Goal: Task Accomplishment & Management: Complete application form

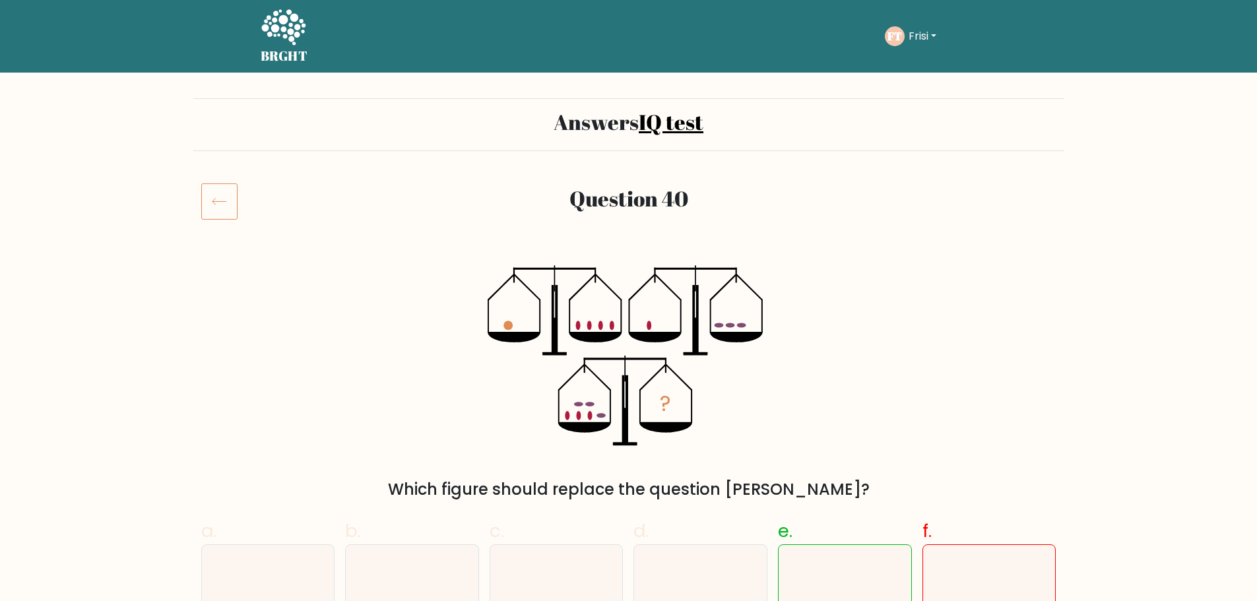
click at [918, 40] on button "Frisi" at bounding box center [922, 36] width 36 height 17
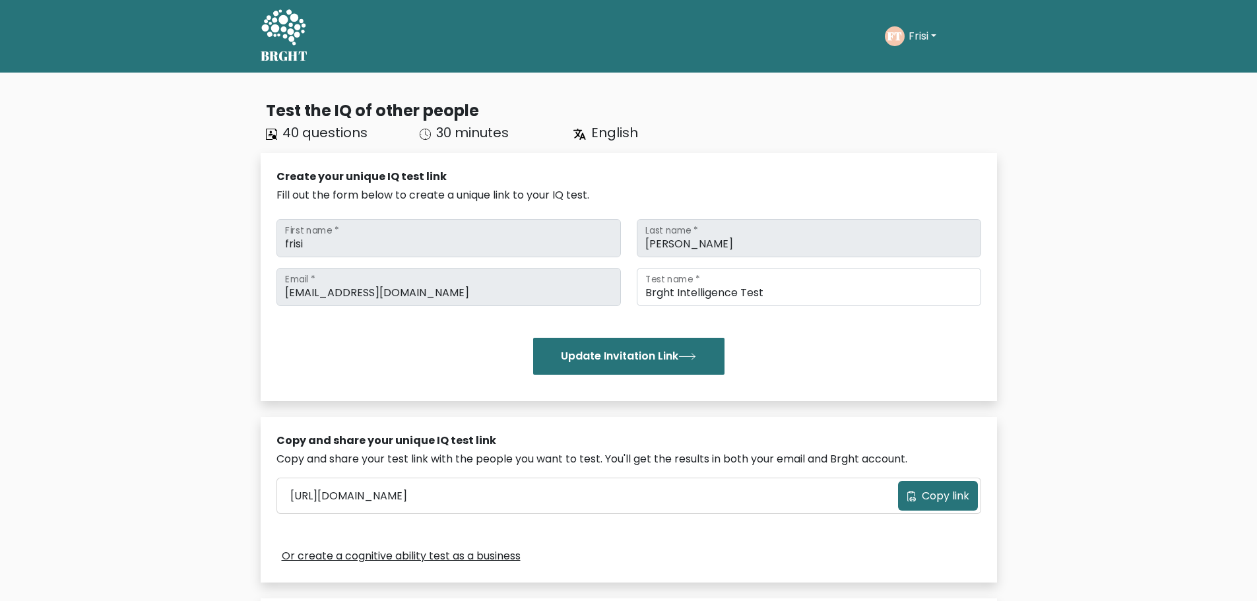
click at [914, 23] on div "FT Frisi Dashboard Profile Settings Logout" at bounding box center [941, 36] width 112 height 30
click at [916, 44] on button "Frisi" at bounding box center [922, 36] width 36 height 17
click at [931, 63] on link "Dashboard" at bounding box center [937, 63] width 104 height 21
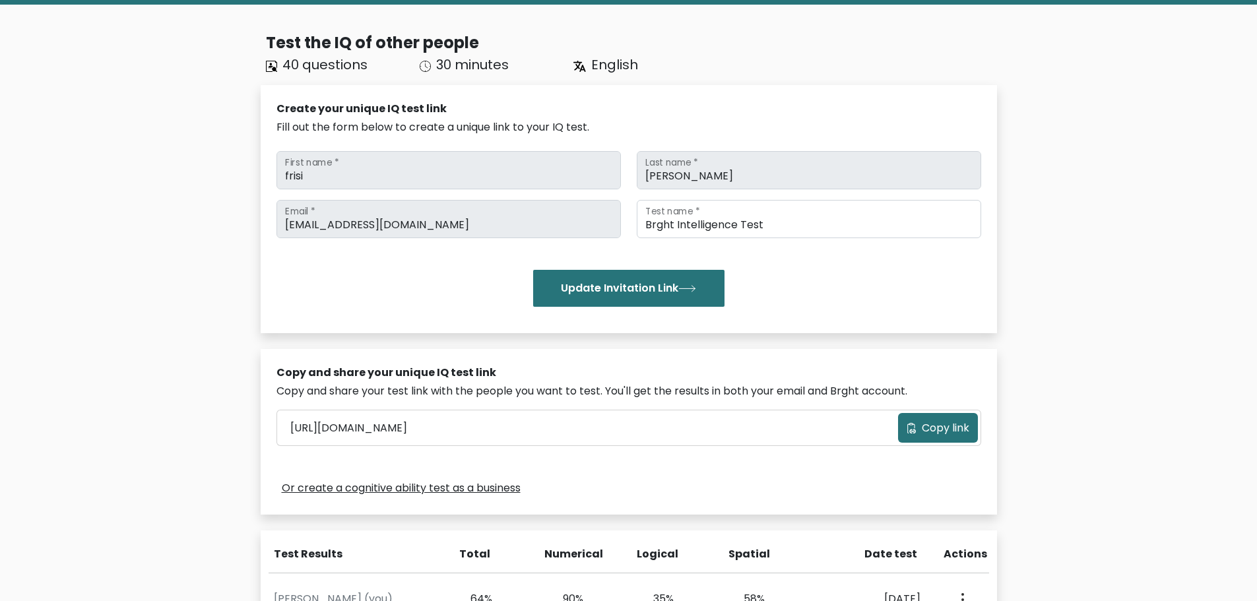
scroll to position [264, 0]
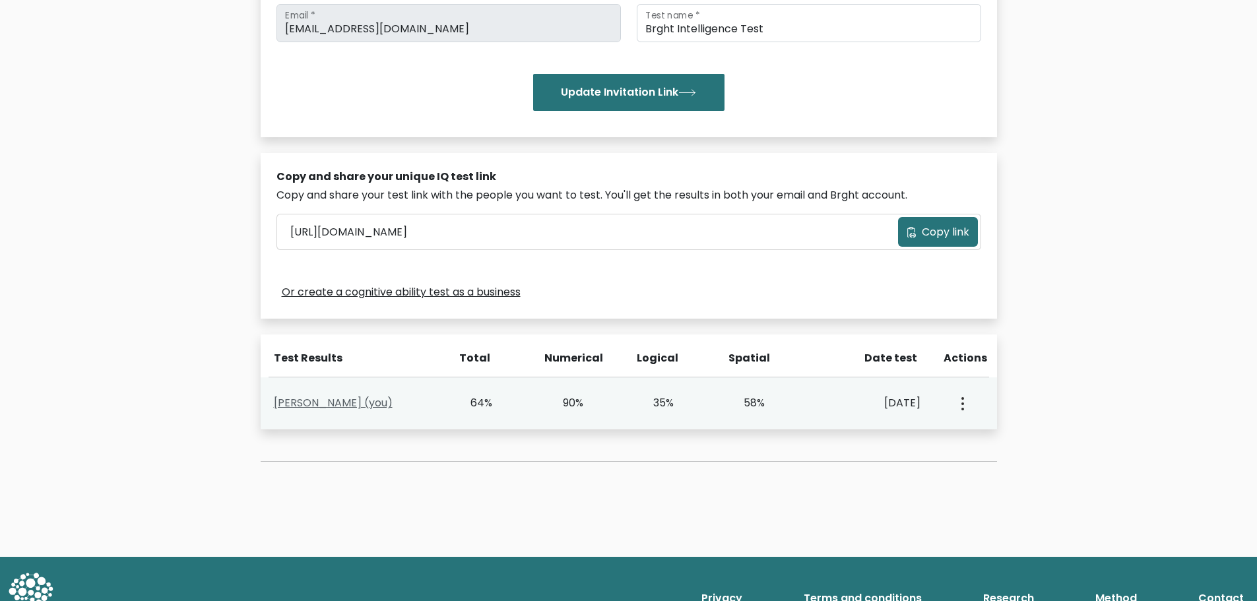
click at [288, 401] on link "Frisi Troy (you)" at bounding box center [333, 402] width 119 height 15
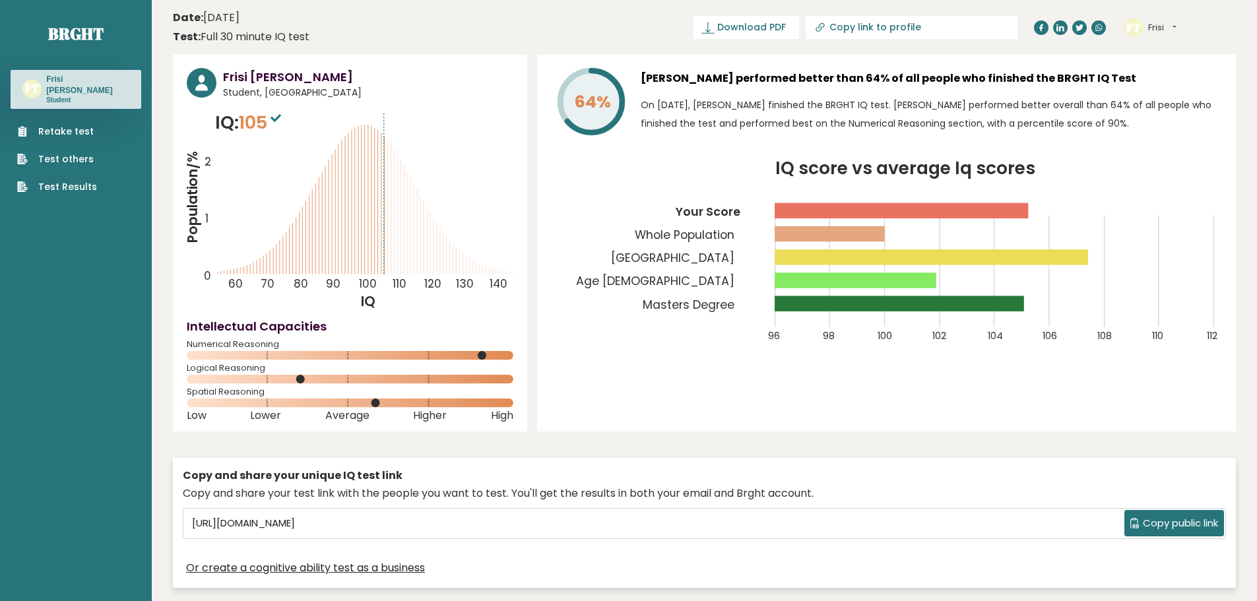
click at [84, 125] on link "Retake test" at bounding box center [57, 132] width 80 height 14
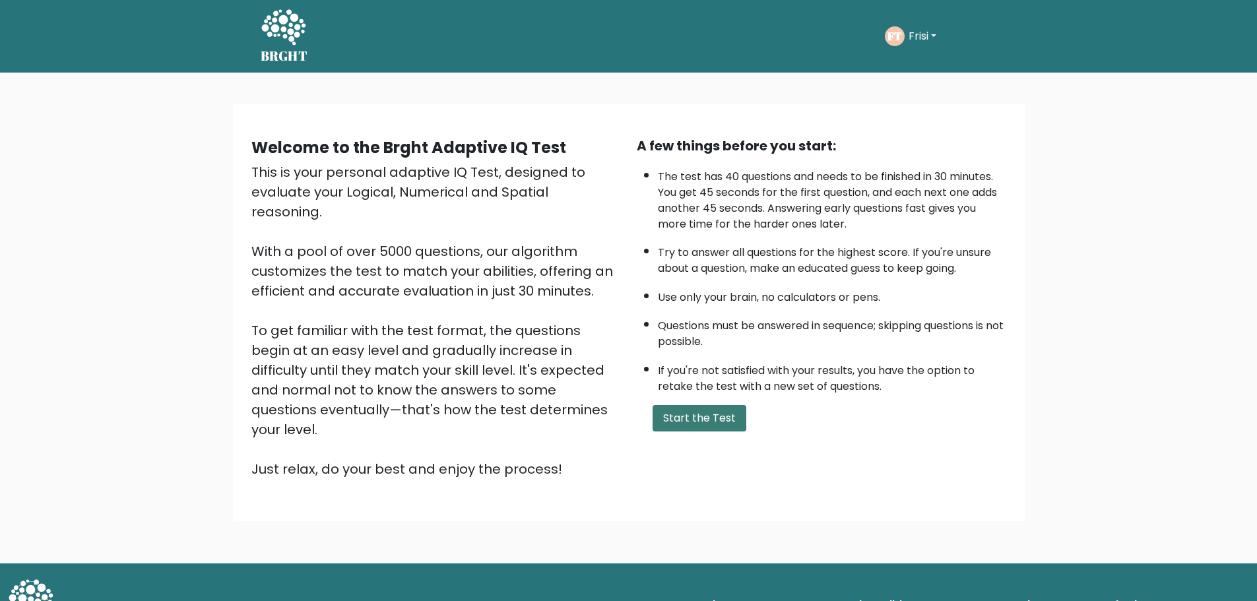
click at [720, 424] on button "Start the Test" at bounding box center [699, 418] width 94 height 26
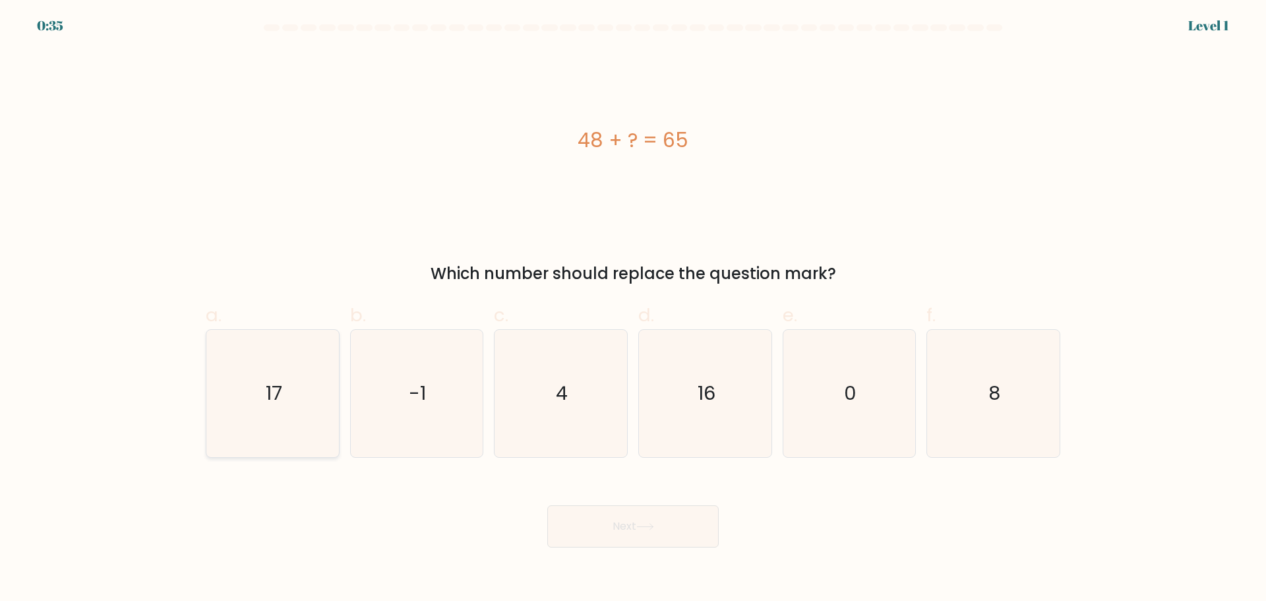
click at [305, 390] on icon "17" at bounding box center [272, 393] width 127 height 127
click at [633, 309] on input "a. 17" at bounding box center [633, 305] width 1 height 9
radio input "true"
click at [669, 531] on button "Next" at bounding box center [632, 526] width 171 height 42
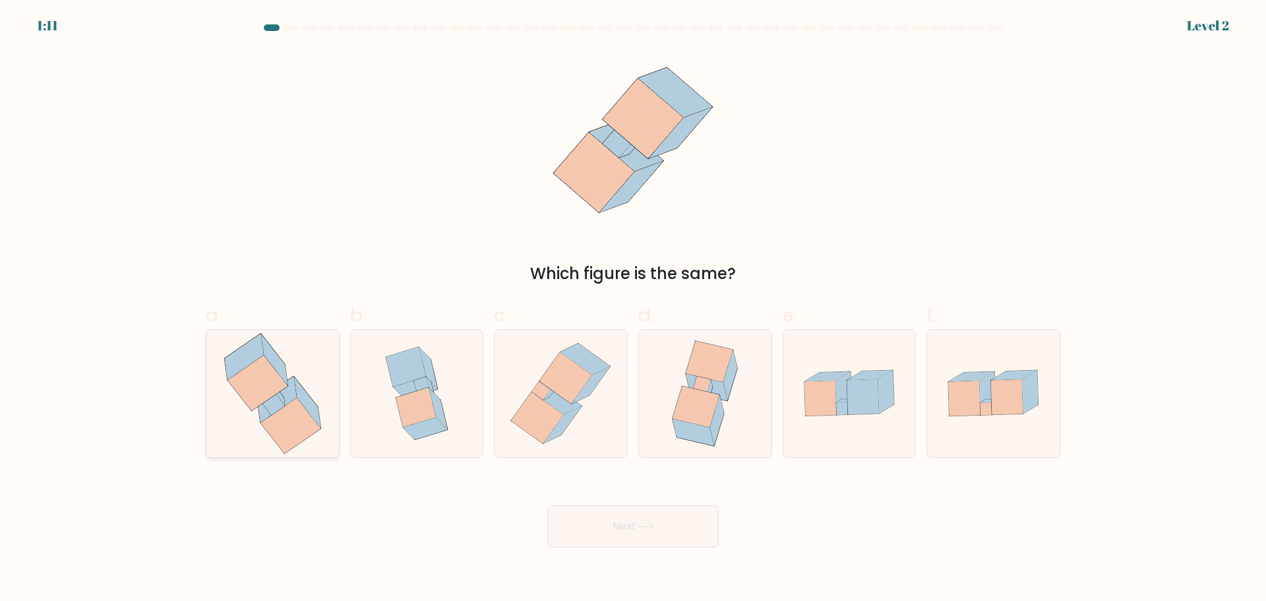
click at [228, 405] on icon at bounding box center [272, 393] width 121 height 127
click at [633, 309] on input "a." at bounding box center [633, 305] width 1 height 9
radio input "true"
click at [675, 525] on button "Next" at bounding box center [632, 526] width 171 height 42
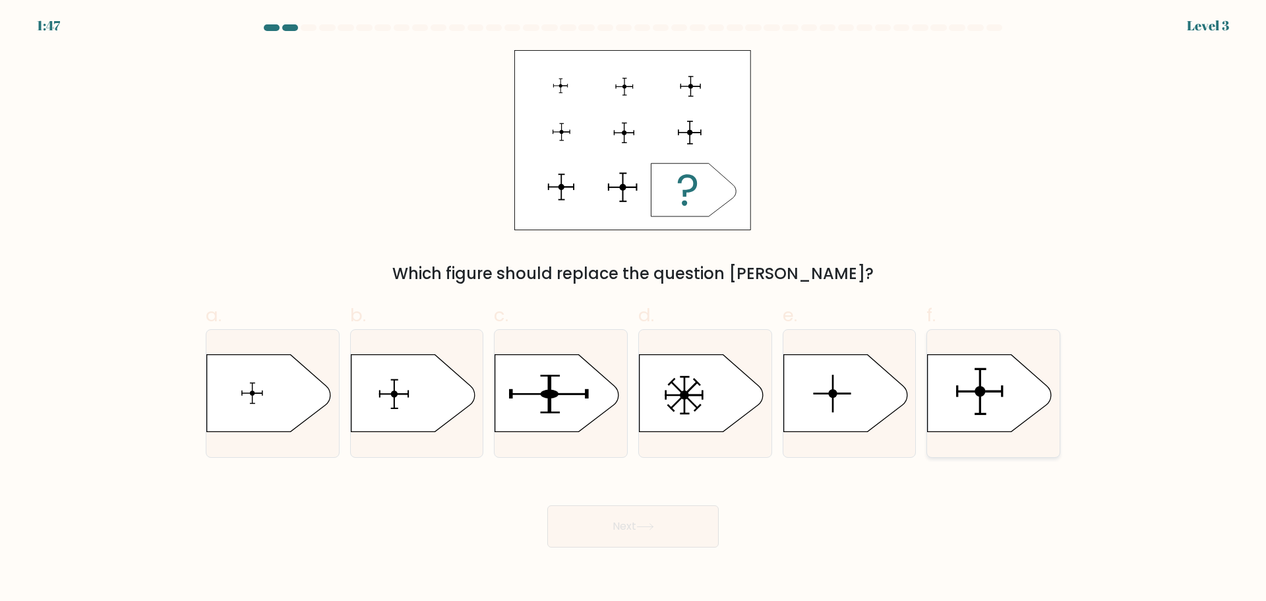
click at [991, 390] on icon at bounding box center [990, 392] width 124 height 77
click at [634, 309] on input "f." at bounding box center [633, 305] width 1 height 9
radio input "true"
click at [650, 525] on icon at bounding box center [646, 526] width 18 height 7
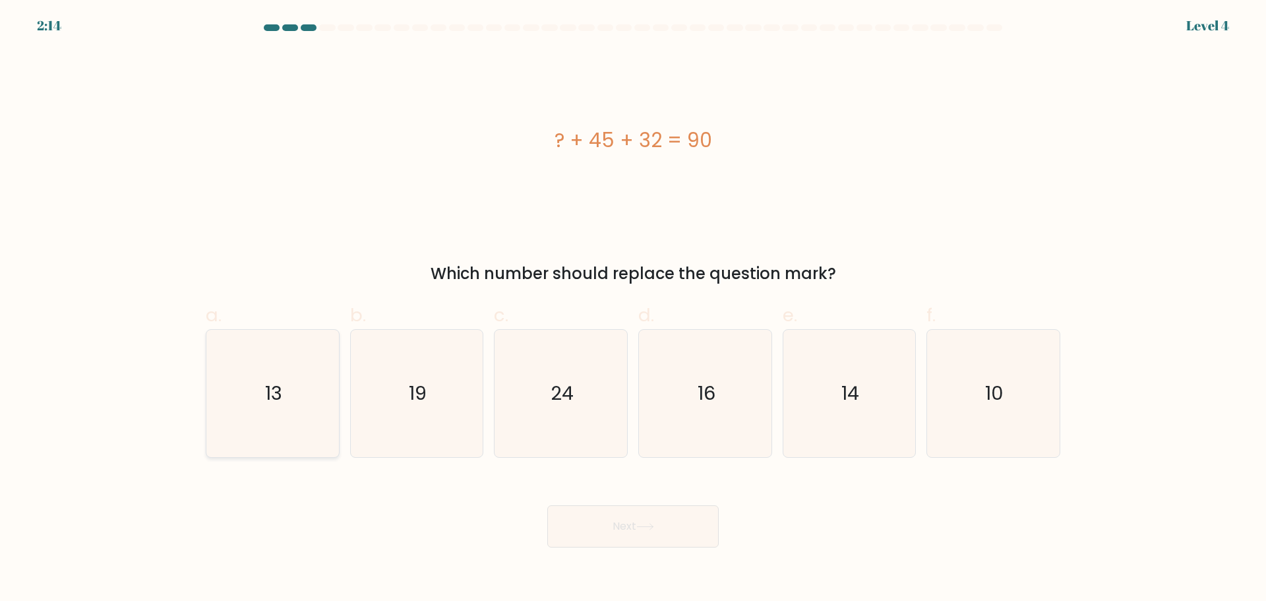
click at [296, 377] on icon "13" at bounding box center [272, 393] width 127 height 127
click at [633, 309] on input "a. 13" at bounding box center [633, 305] width 1 height 9
radio input "true"
click at [673, 536] on button "Next" at bounding box center [632, 526] width 171 height 42
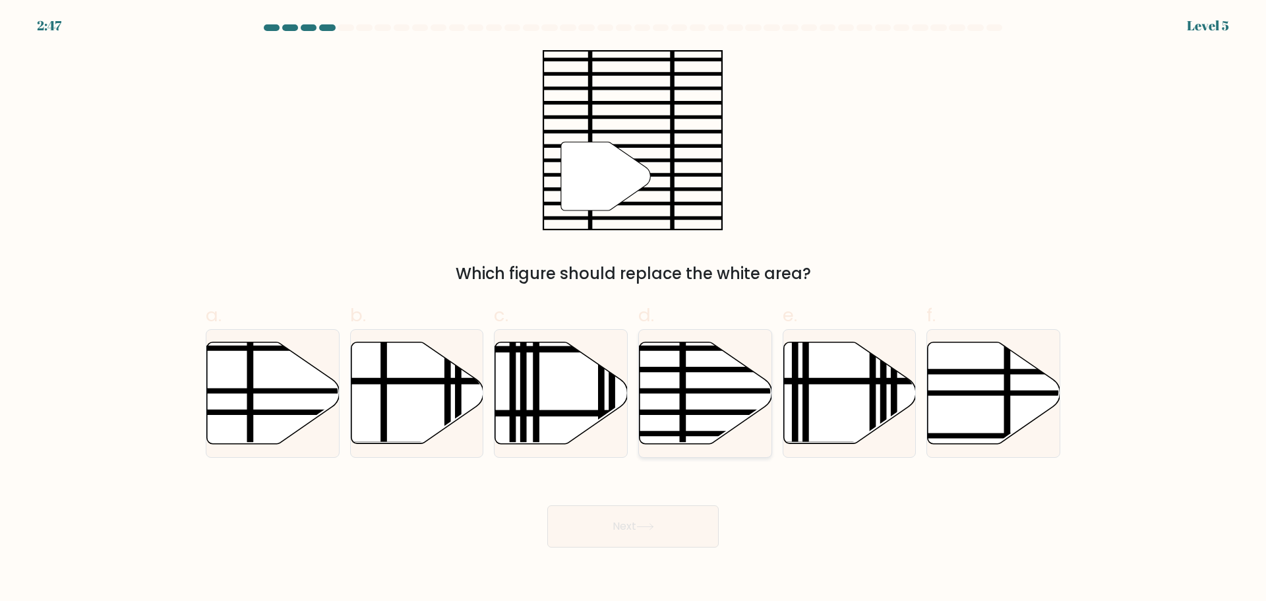
click at [679, 377] on icon at bounding box center [706, 393] width 133 height 102
click at [634, 309] on input "d." at bounding box center [633, 305] width 1 height 9
radio input "true"
click at [659, 522] on button "Next" at bounding box center [632, 526] width 171 height 42
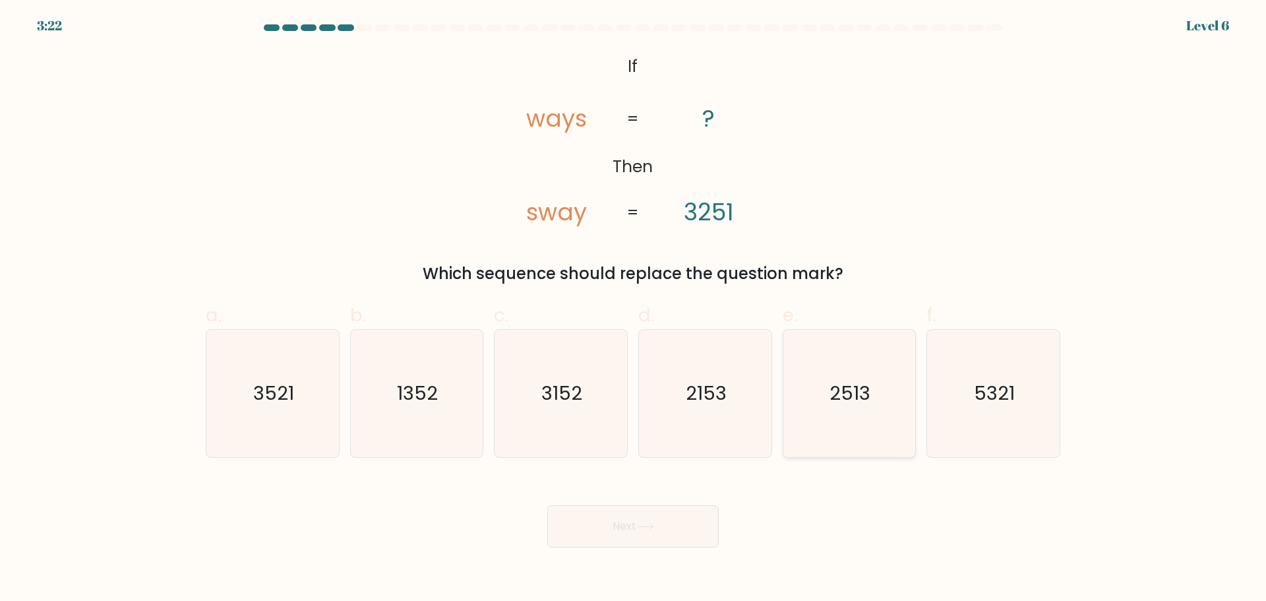
click at [844, 400] on text "2513" at bounding box center [850, 393] width 41 height 26
click at [634, 309] on input "e. 2513" at bounding box center [633, 305] width 1 height 9
radio input "true"
click at [638, 527] on button "Next" at bounding box center [632, 526] width 171 height 42
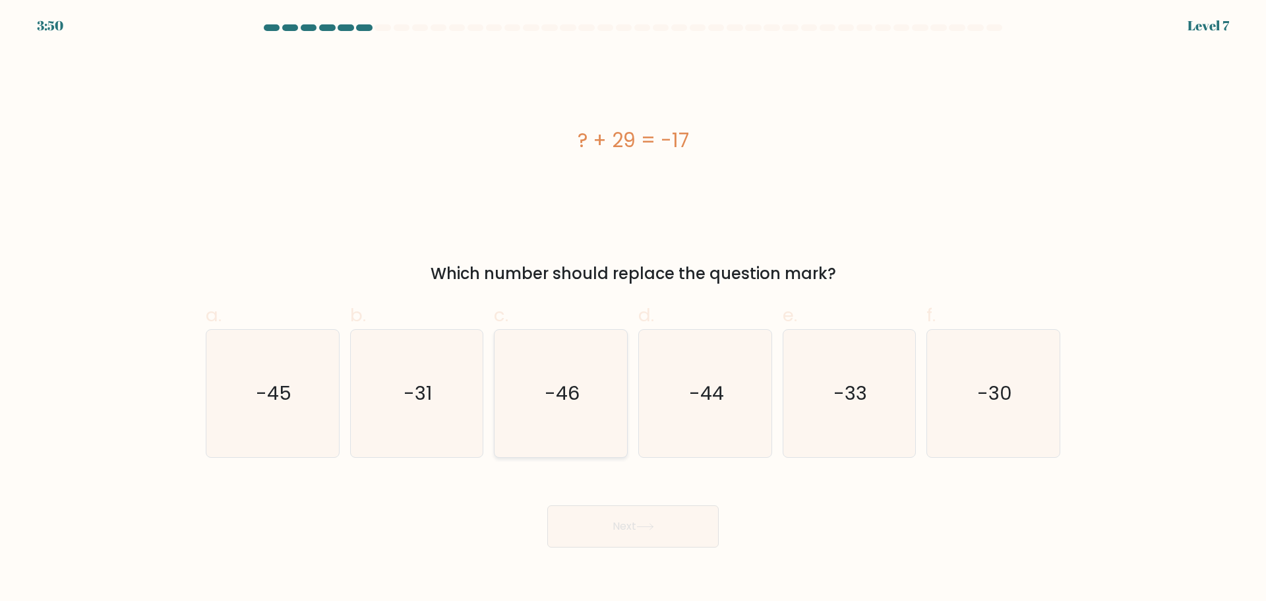
click at [594, 371] on icon "-46" at bounding box center [560, 393] width 127 height 127
click at [633, 309] on input "c. -46" at bounding box center [633, 305] width 1 height 9
radio input "true"
click at [642, 532] on button "Next" at bounding box center [632, 526] width 171 height 42
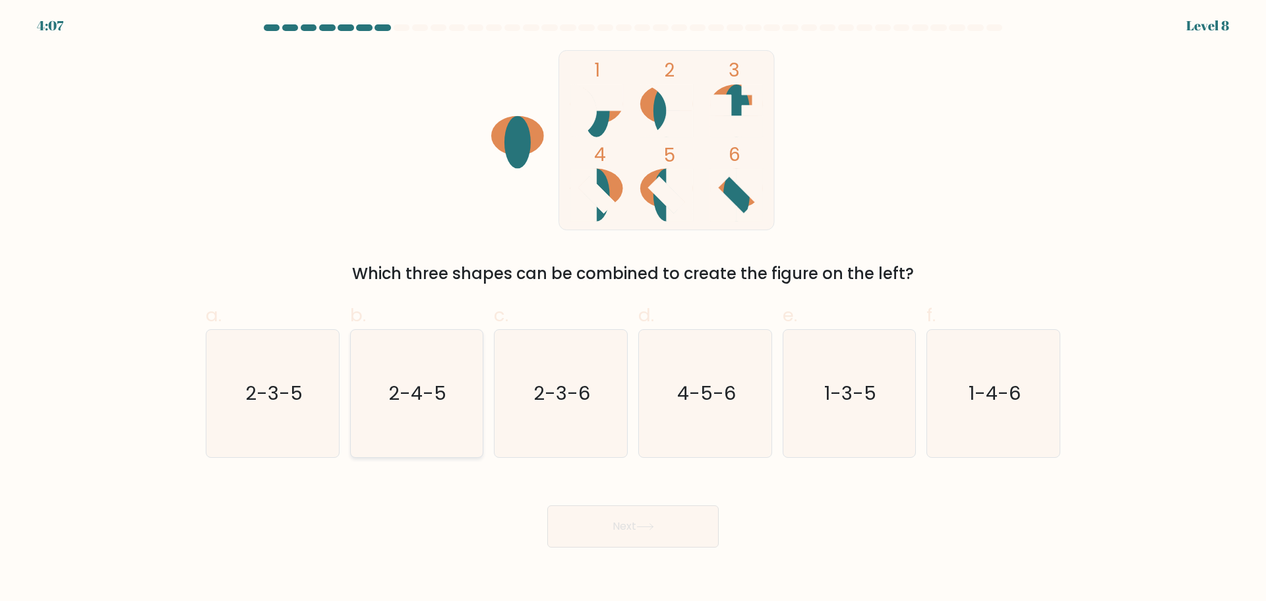
click at [444, 367] on icon "2-4-5" at bounding box center [416, 393] width 127 height 127
click at [633, 309] on input "b. 2-4-5" at bounding box center [633, 305] width 1 height 9
radio input "true"
click at [717, 378] on icon "4-5-6" at bounding box center [705, 393] width 127 height 127
click at [634, 309] on input "d. 4-5-6" at bounding box center [633, 305] width 1 height 9
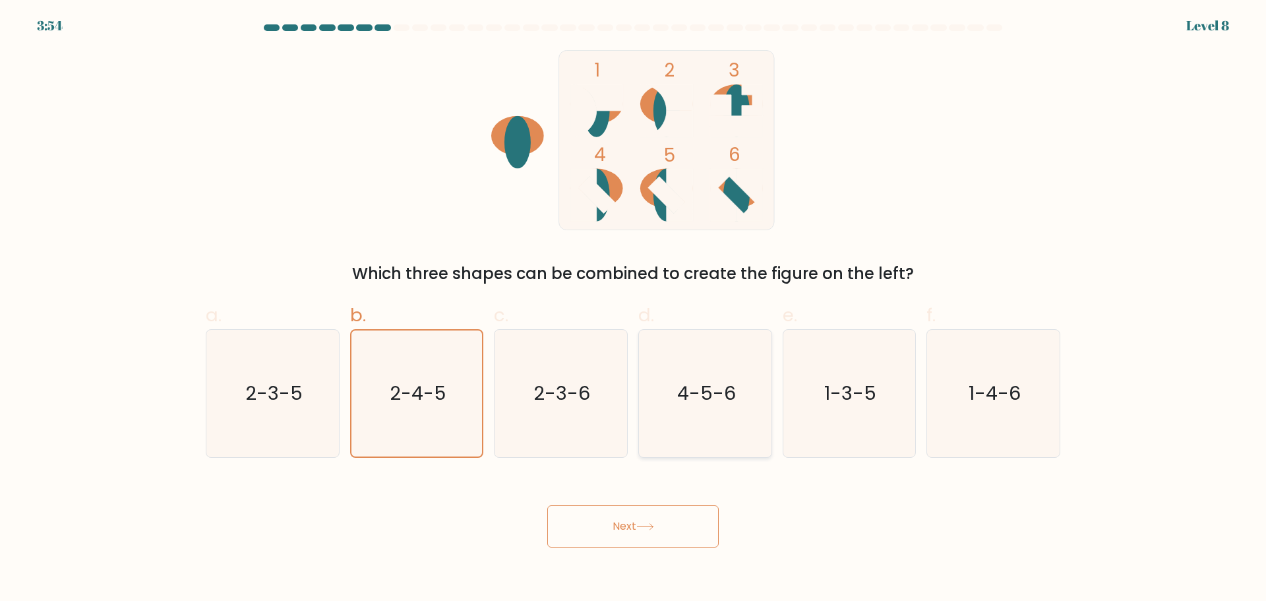
radio input "true"
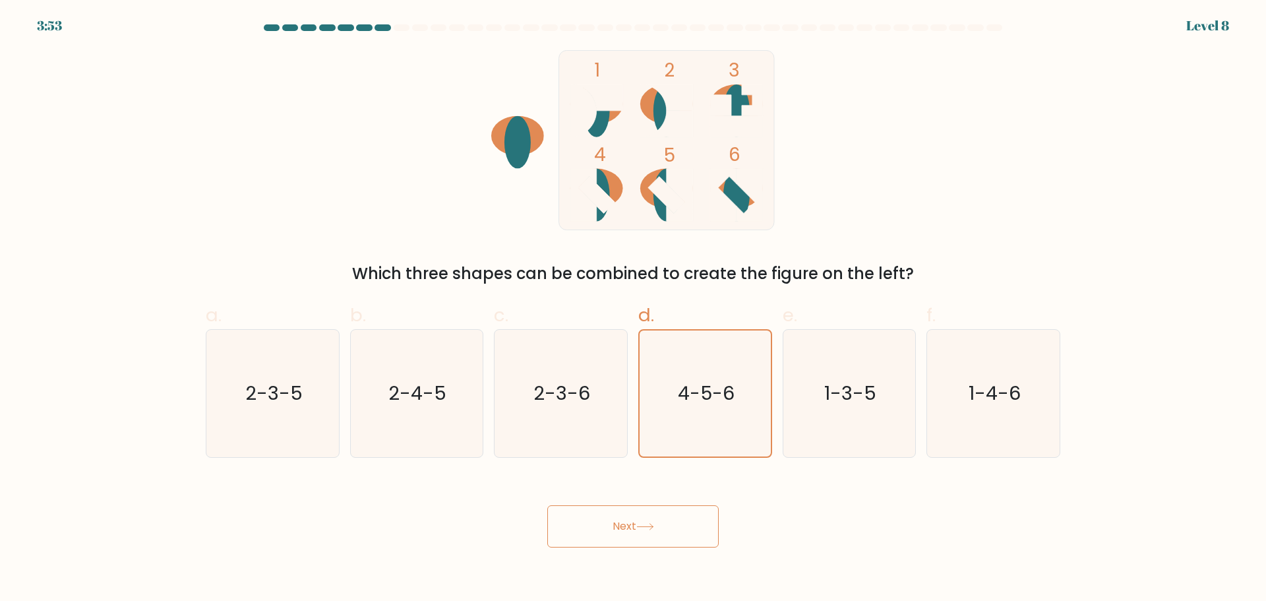
click at [651, 539] on button "Next" at bounding box center [632, 526] width 171 height 42
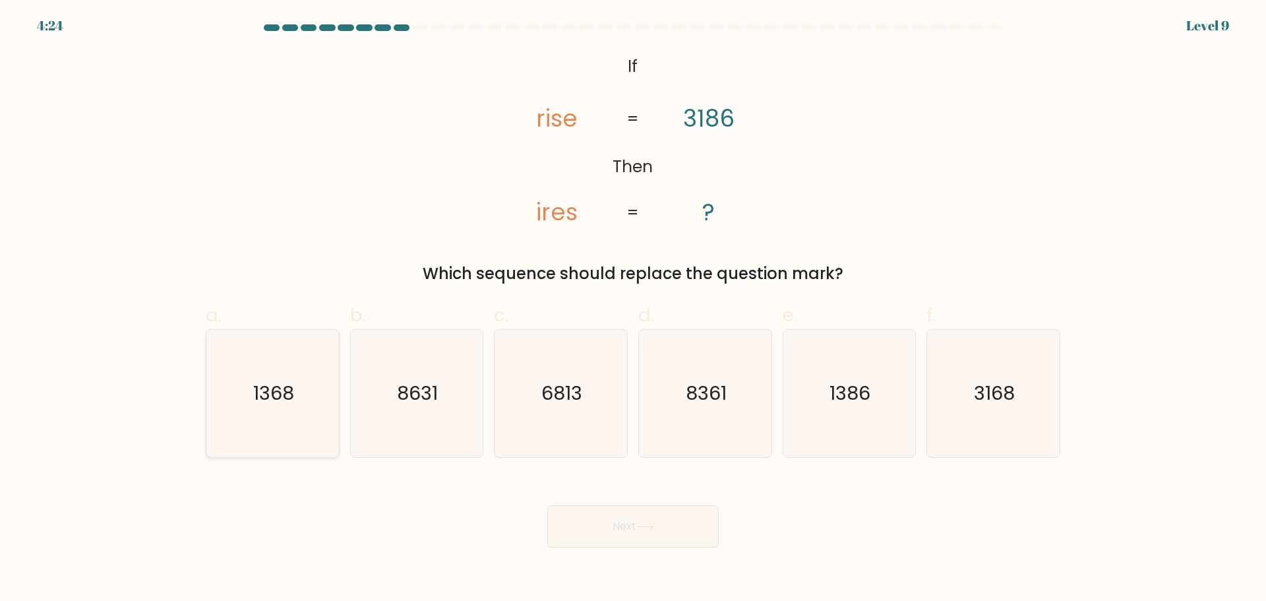
click at [309, 400] on icon "1368" at bounding box center [272, 393] width 127 height 127
click at [633, 309] on input "a. 1368" at bounding box center [633, 305] width 1 height 9
radio input "true"
click at [590, 524] on button "Next" at bounding box center [632, 526] width 171 height 42
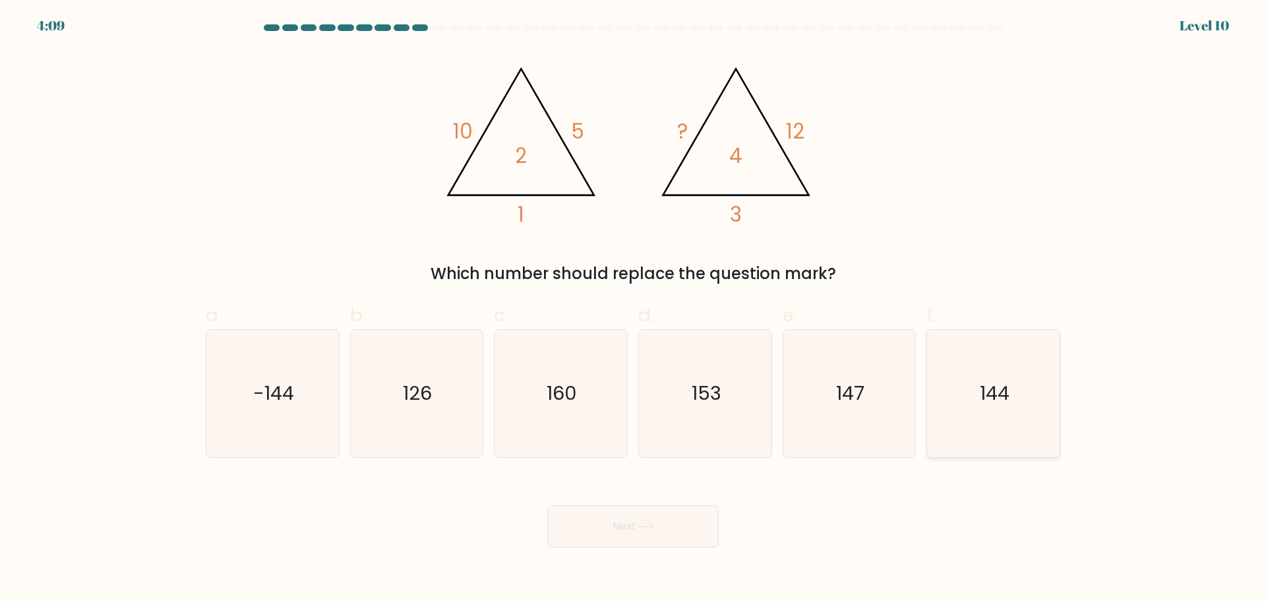
click at [996, 386] on text "144" at bounding box center [995, 393] width 30 height 26
click at [634, 309] on input "f. 144" at bounding box center [633, 305] width 1 height 9
radio input "true"
click at [595, 528] on button "Next" at bounding box center [632, 526] width 171 height 42
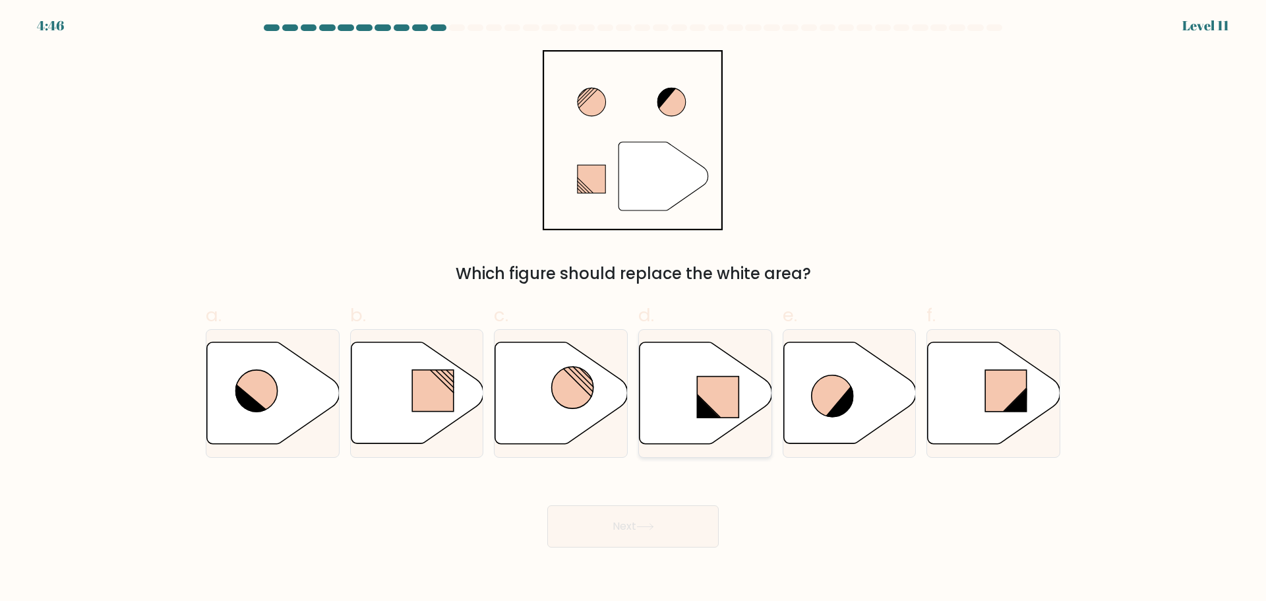
click at [694, 405] on icon at bounding box center [706, 393] width 133 height 102
click at [634, 309] on input "d." at bounding box center [633, 305] width 1 height 9
radio input "true"
click at [646, 523] on icon at bounding box center [646, 526] width 18 height 7
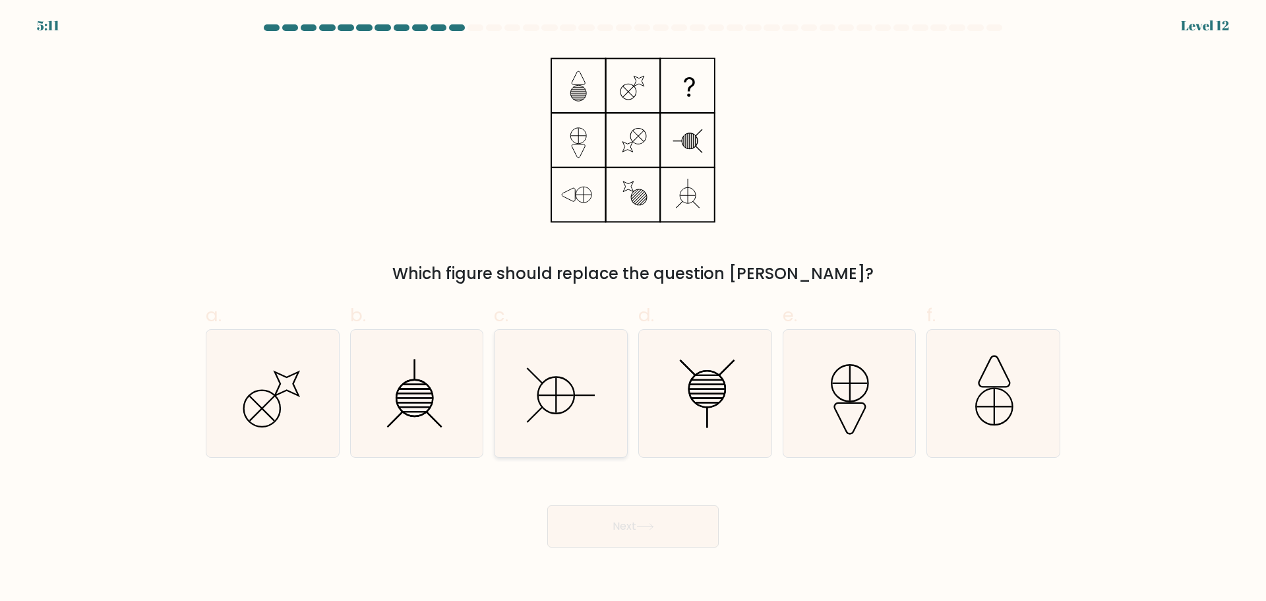
click at [564, 385] on icon at bounding box center [560, 393] width 127 height 127
click at [633, 309] on input "c." at bounding box center [633, 305] width 1 height 9
radio input "true"
click at [682, 527] on button "Next" at bounding box center [632, 526] width 171 height 42
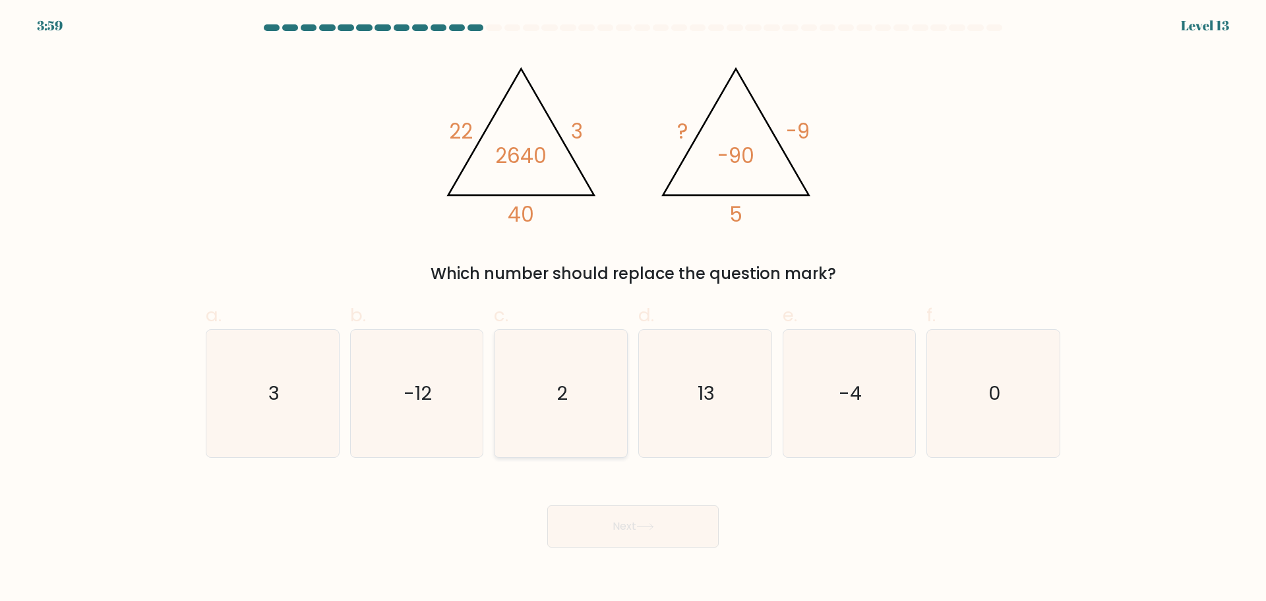
click at [588, 407] on icon "2" at bounding box center [560, 393] width 127 height 127
click at [633, 309] on input "c. 2" at bounding box center [633, 305] width 1 height 9
radio input "true"
click at [625, 530] on button "Next" at bounding box center [632, 526] width 171 height 42
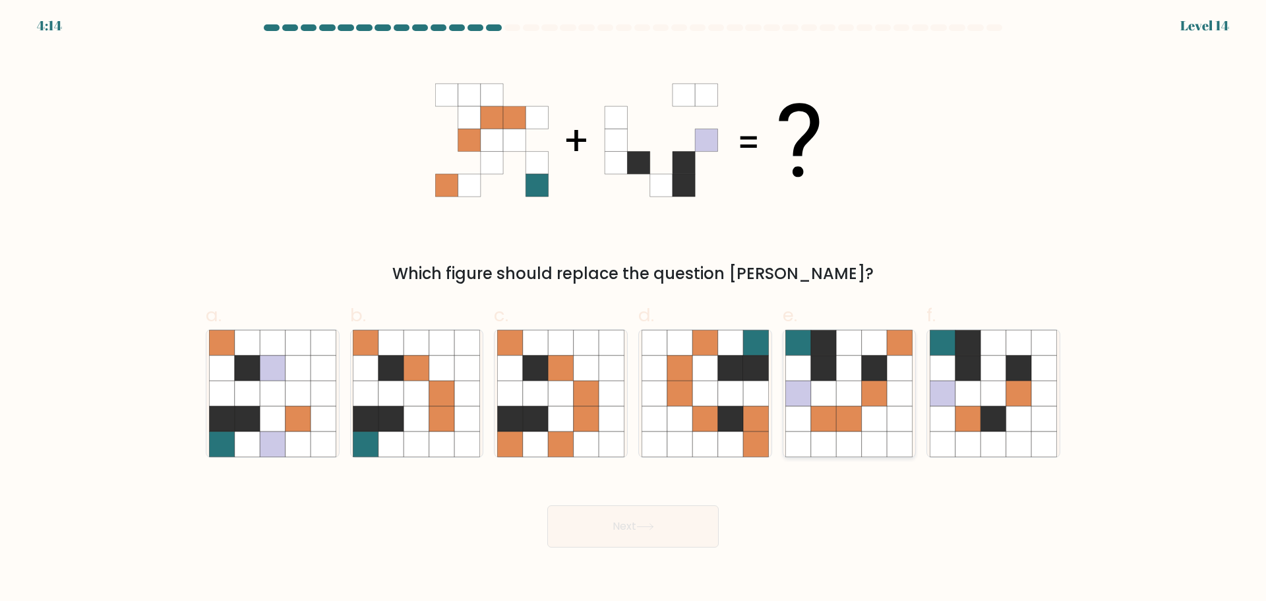
click at [861, 400] on icon at bounding box center [849, 393] width 25 height 25
click at [634, 309] on input "e." at bounding box center [633, 305] width 1 height 9
radio input "true"
click at [654, 529] on icon at bounding box center [646, 526] width 18 height 7
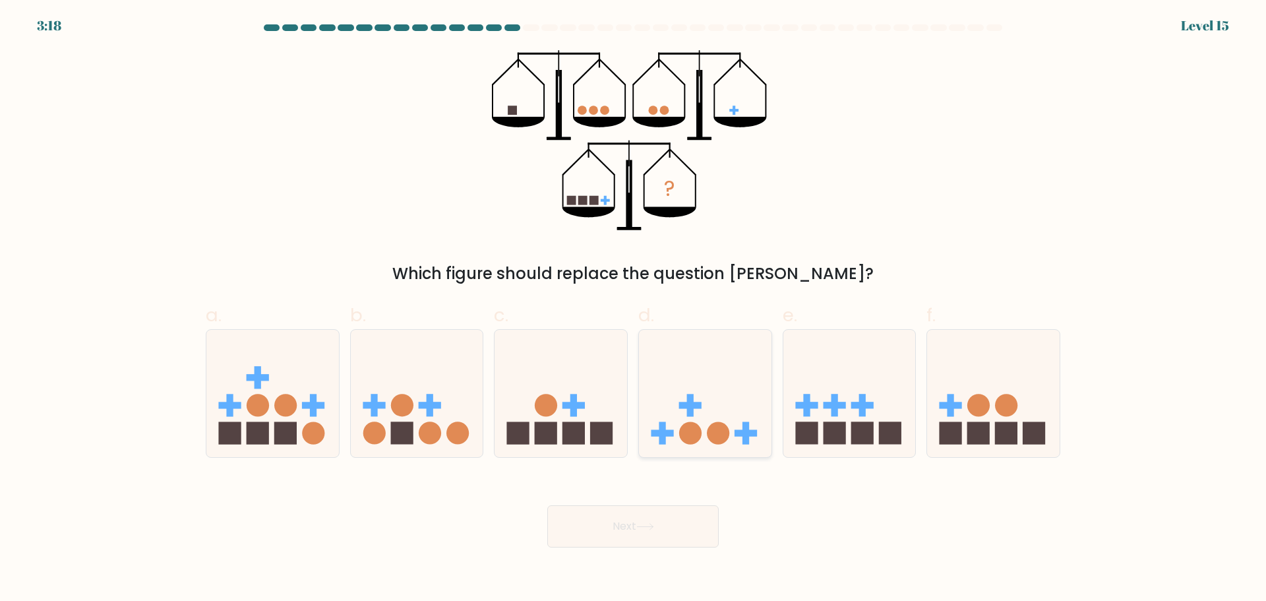
click at [696, 402] on rect at bounding box center [690, 405] width 22 height 7
click at [634, 309] on input "d." at bounding box center [633, 305] width 1 height 9
radio input "true"
click at [691, 531] on button "Next" at bounding box center [632, 526] width 171 height 42
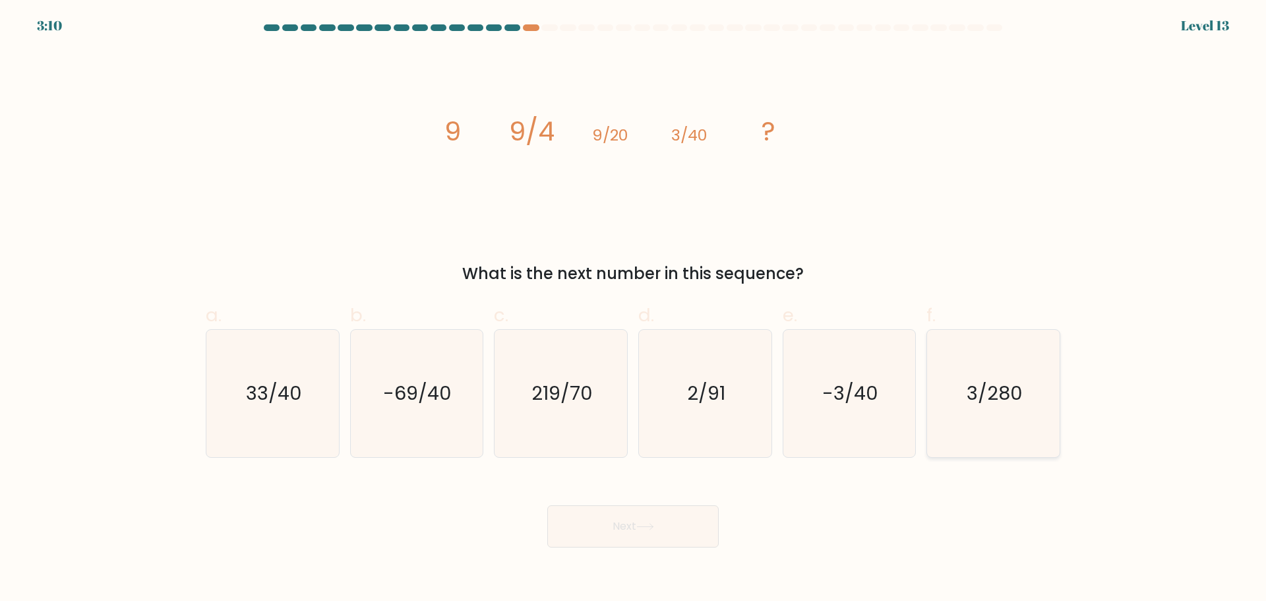
click at [950, 408] on icon "3/280" at bounding box center [993, 393] width 127 height 127
click at [634, 309] on input "f. 3/280" at bounding box center [633, 305] width 1 height 9
radio input "true"
click at [678, 520] on button "Next" at bounding box center [632, 526] width 171 height 42
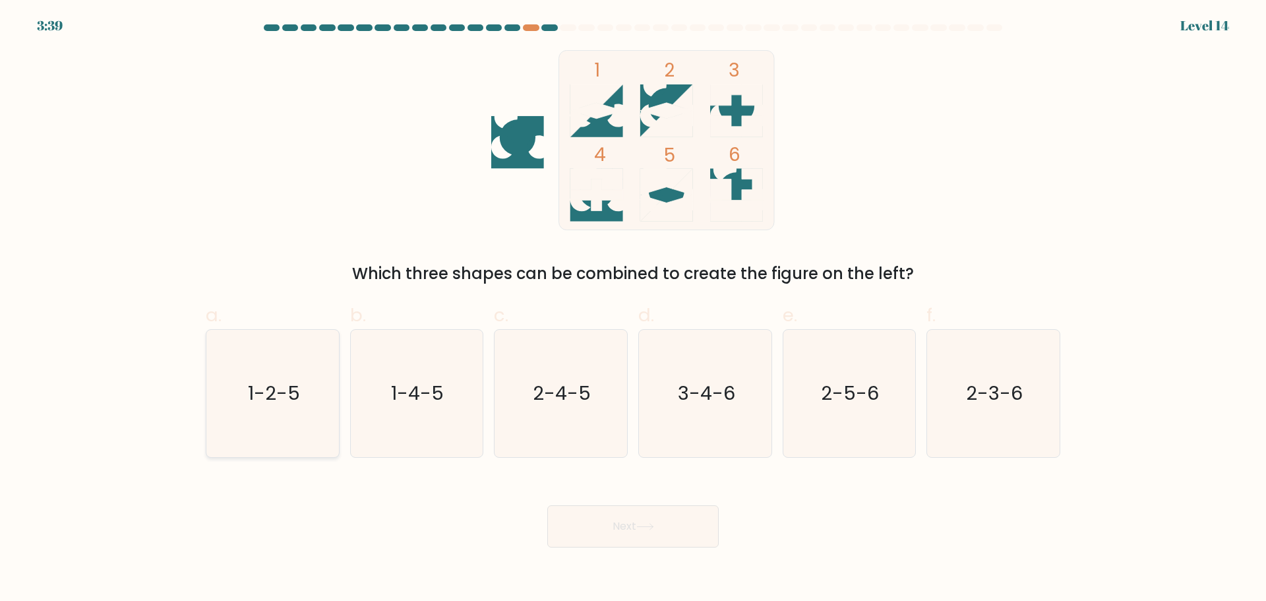
click at [255, 398] on text "1-2-5" at bounding box center [274, 393] width 52 height 26
click at [633, 309] on input "a. 1-2-5" at bounding box center [633, 305] width 1 height 9
radio input "true"
click at [611, 540] on button "Next" at bounding box center [632, 526] width 171 height 42
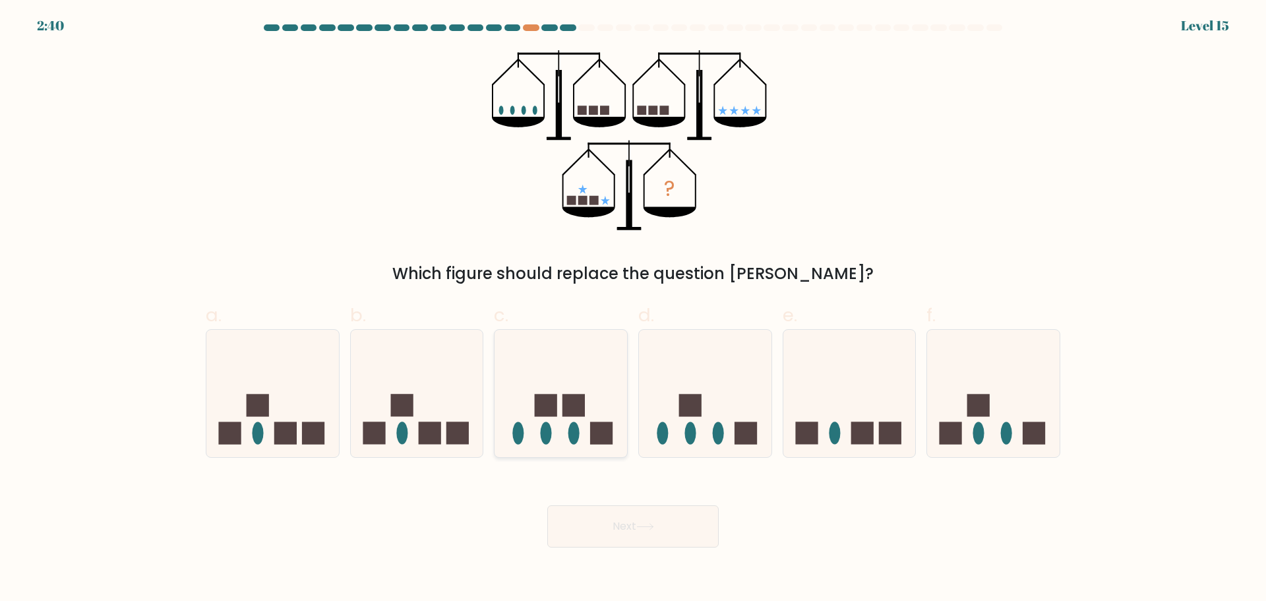
click at [602, 423] on rect at bounding box center [602, 433] width 22 height 22
click at [633, 309] on input "c." at bounding box center [633, 305] width 1 height 9
radio input "true"
click at [649, 538] on button "Next" at bounding box center [632, 526] width 171 height 42
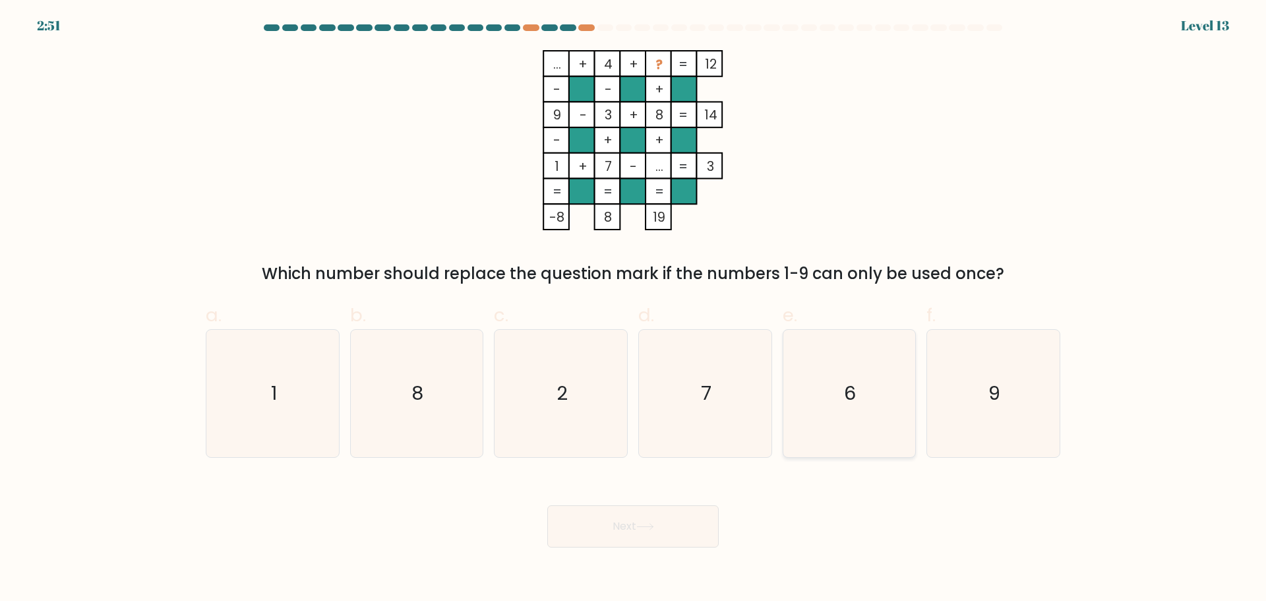
click at [836, 383] on icon "6" at bounding box center [849, 393] width 127 height 127
click at [634, 309] on input "e. 6" at bounding box center [633, 305] width 1 height 9
radio input "true"
click at [640, 520] on button "Next" at bounding box center [632, 526] width 171 height 42
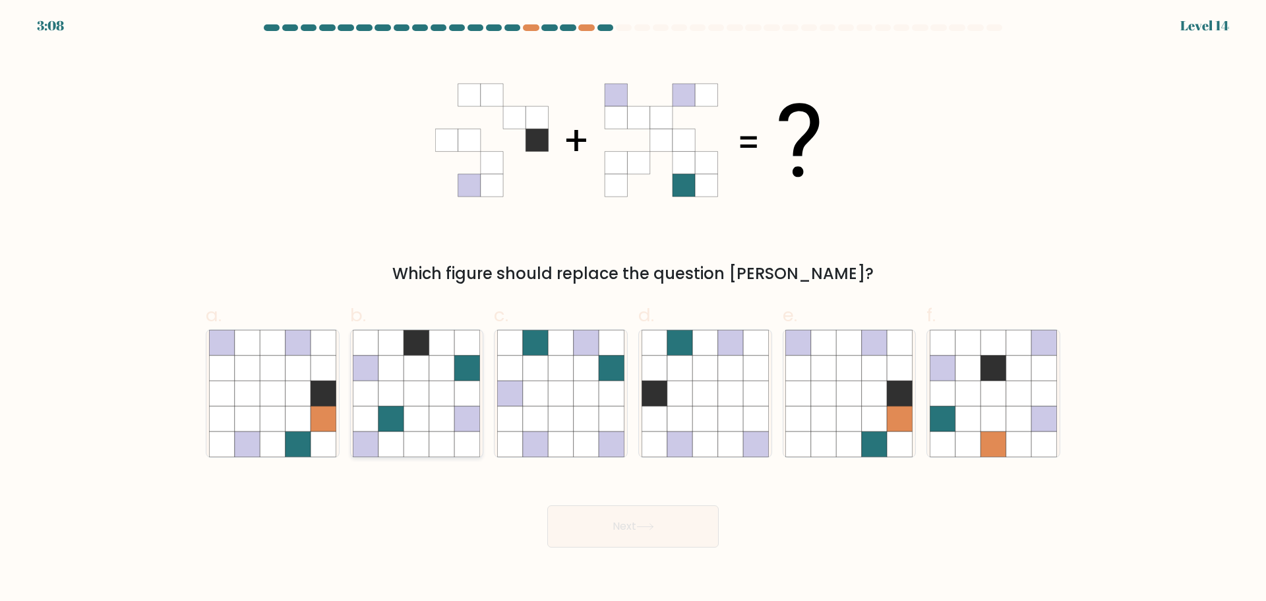
click at [458, 390] on icon at bounding box center [467, 393] width 25 height 25
click at [633, 309] on input "b." at bounding box center [633, 305] width 1 height 9
radio input "true"
click at [678, 514] on button "Next" at bounding box center [632, 526] width 171 height 42
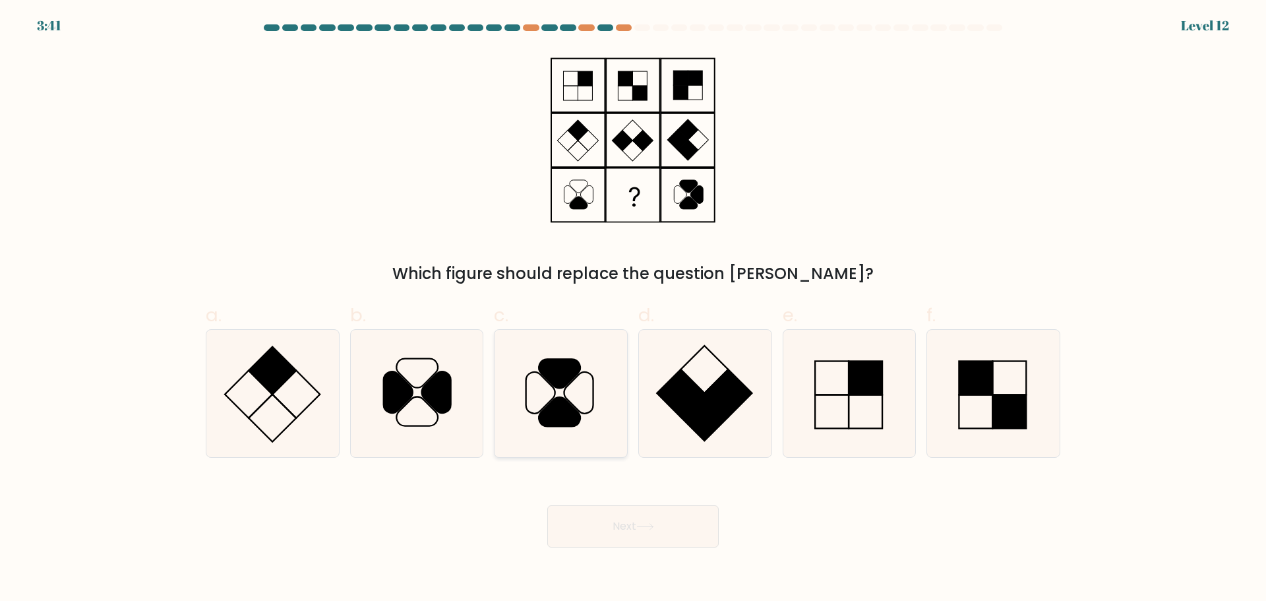
click at [591, 399] on icon at bounding box center [560, 393] width 127 height 127
click at [633, 309] on input "c." at bounding box center [633, 305] width 1 height 9
radio input "true"
click at [647, 545] on button "Next" at bounding box center [632, 526] width 171 height 42
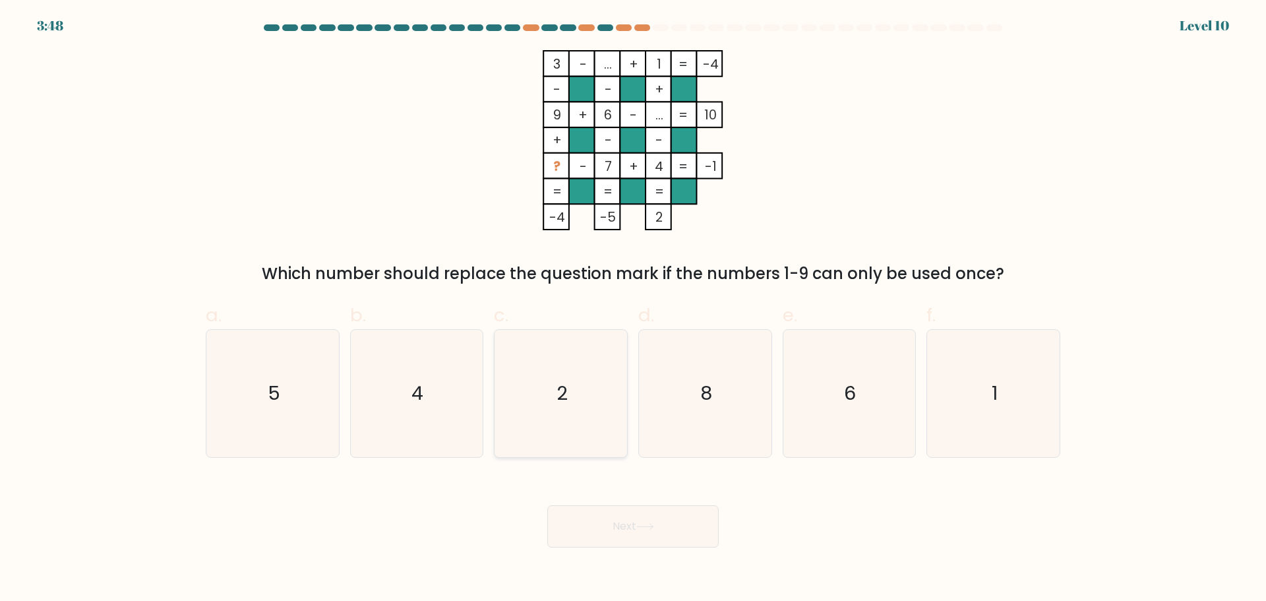
click at [589, 402] on icon "2" at bounding box center [560, 393] width 127 height 127
click at [633, 309] on input "c. 2" at bounding box center [633, 305] width 1 height 9
radio input "true"
click at [654, 512] on button "Next" at bounding box center [632, 526] width 171 height 42
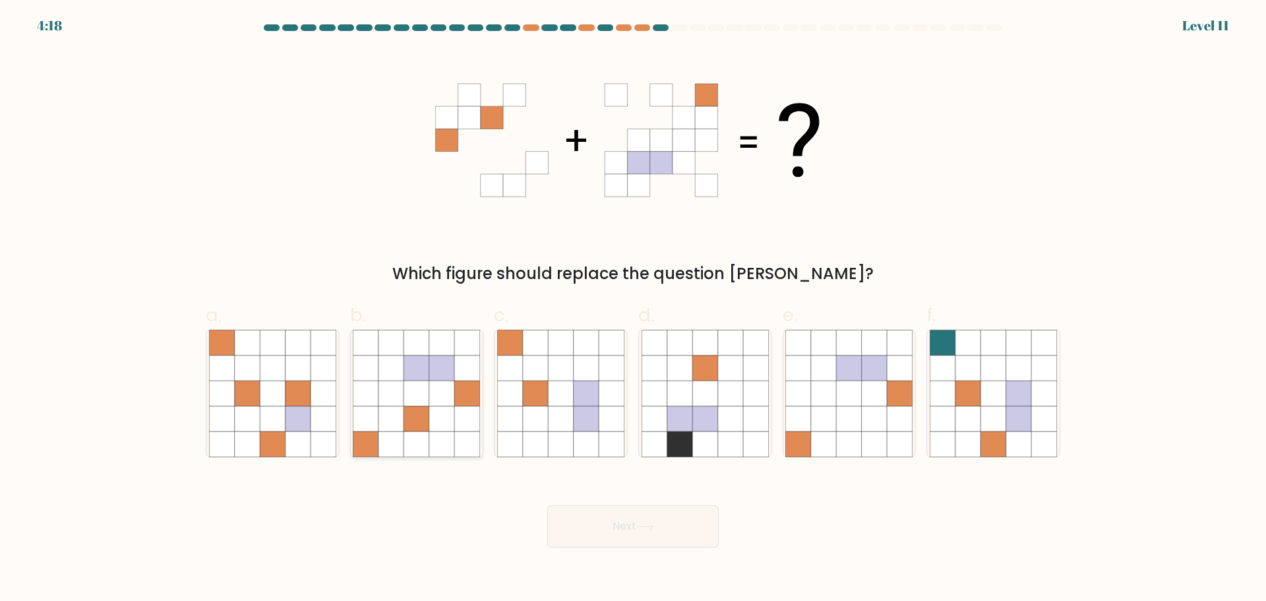
click at [437, 391] on icon at bounding box center [441, 393] width 25 height 25
click at [633, 309] on input "b." at bounding box center [633, 305] width 1 height 9
radio input "true"
click at [612, 530] on button "Next" at bounding box center [632, 526] width 171 height 42
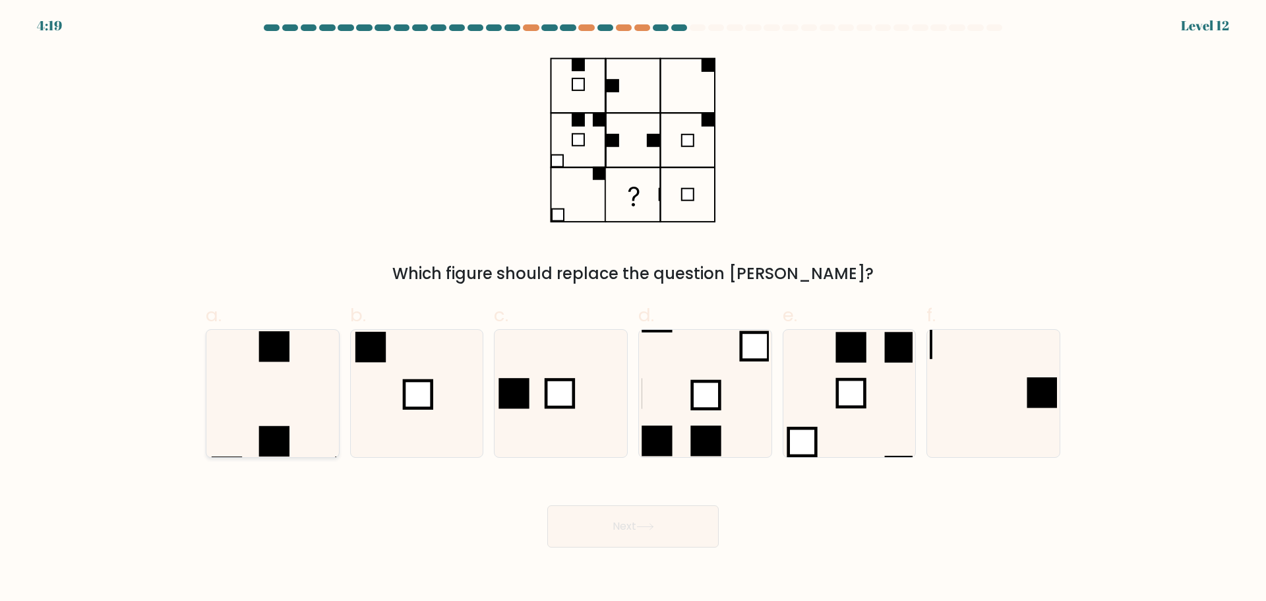
click at [311, 412] on icon at bounding box center [272, 393] width 127 height 127
click at [633, 309] on input "a." at bounding box center [633, 305] width 1 height 9
radio input "true"
click at [647, 526] on icon at bounding box center [645, 527] width 16 height 6
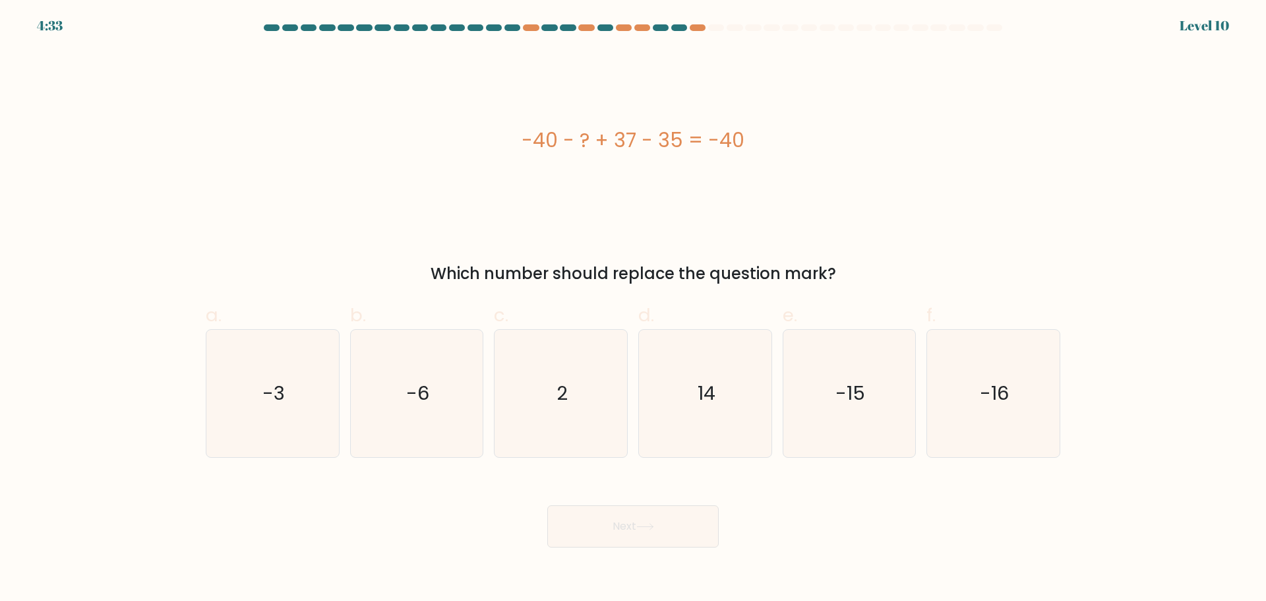
click at [487, 357] on div "b. -6" at bounding box center [417, 379] width 144 height 156
click at [521, 369] on icon "2" at bounding box center [560, 393] width 127 height 127
click at [633, 309] on input "c. 2" at bounding box center [633, 305] width 1 height 9
radio input "true"
click at [627, 531] on button "Next" at bounding box center [632, 526] width 171 height 42
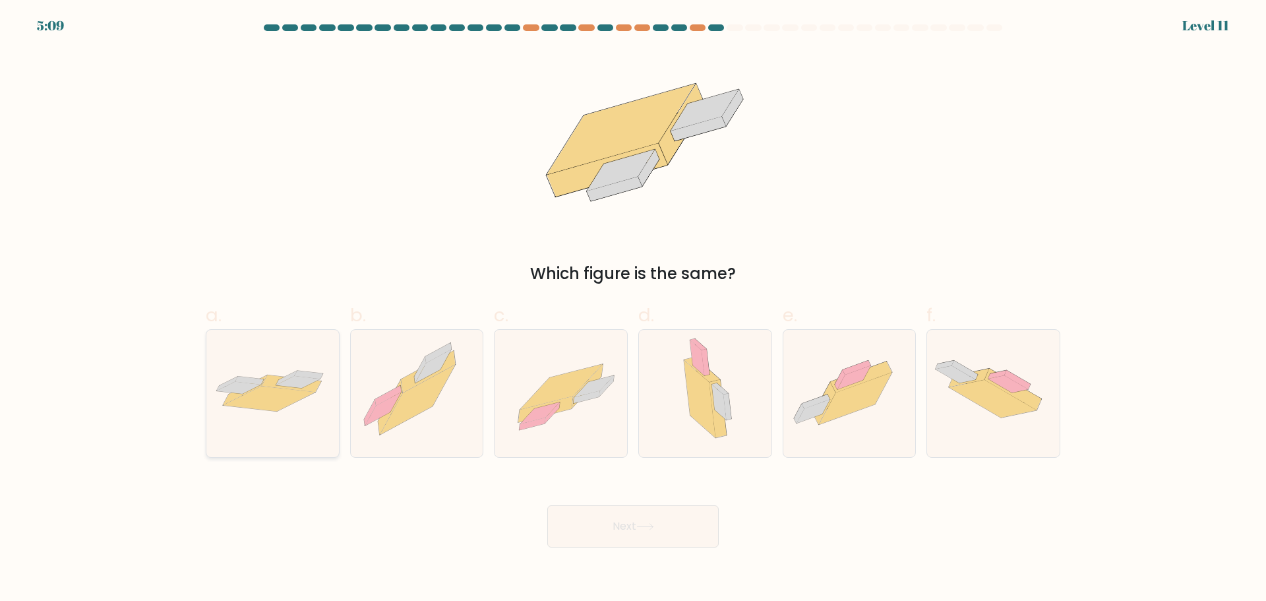
click at [321, 402] on icon at bounding box center [272, 393] width 133 height 55
click at [633, 309] on input "a." at bounding box center [633, 305] width 1 height 9
radio input "true"
click at [614, 535] on button "Next" at bounding box center [632, 526] width 171 height 42
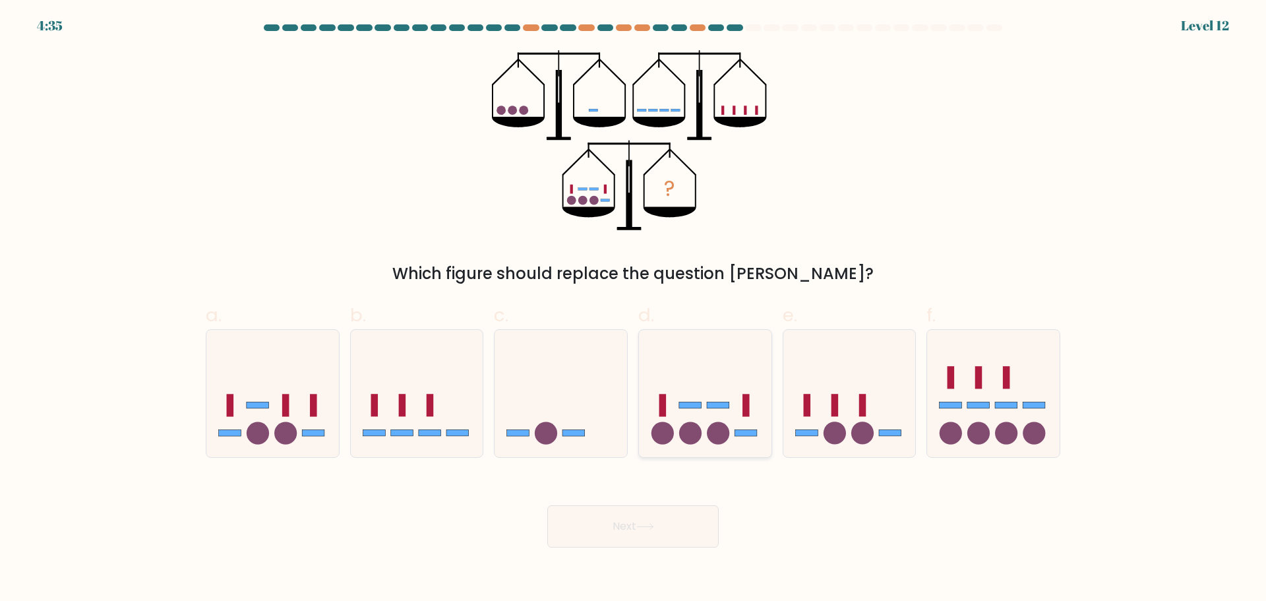
click at [702, 400] on icon at bounding box center [705, 392] width 133 height 109
click at [634, 309] on input "d." at bounding box center [633, 305] width 1 height 9
radio input "true"
click at [664, 521] on button "Next" at bounding box center [632, 526] width 171 height 42
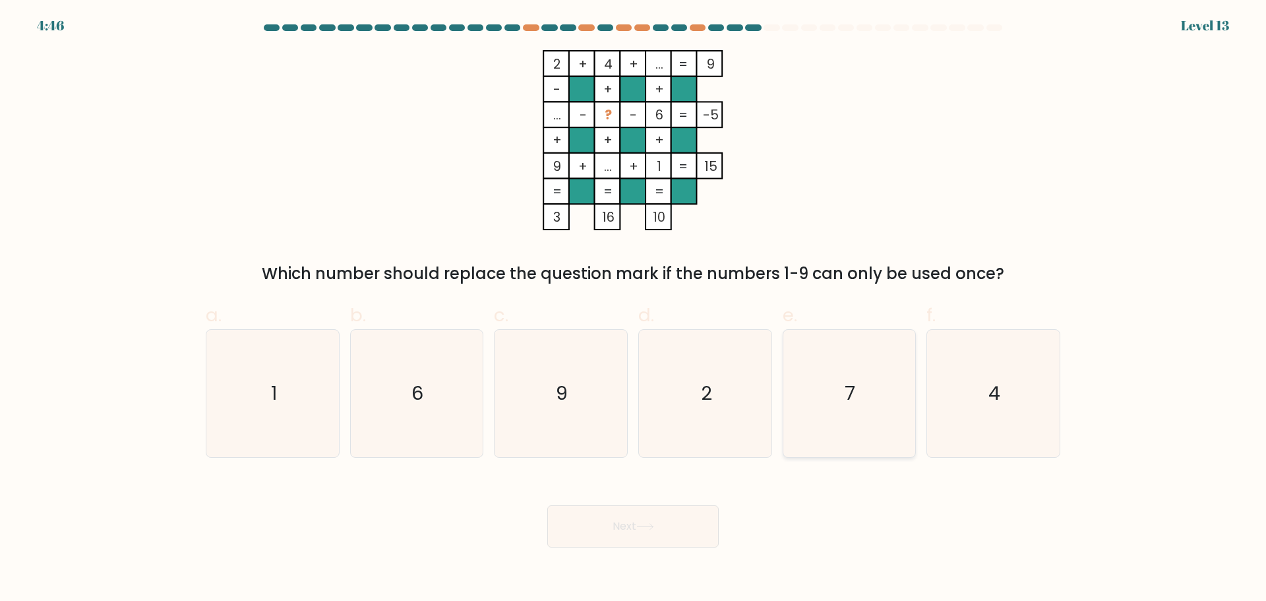
click at [850, 419] on icon "7" at bounding box center [849, 393] width 127 height 127
click at [634, 309] on input "e. 7" at bounding box center [633, 305] width 1 height 9
radio input "true"
click at [697, 522] on button "Next" at bounding box center [632, 526] width 171 height 42
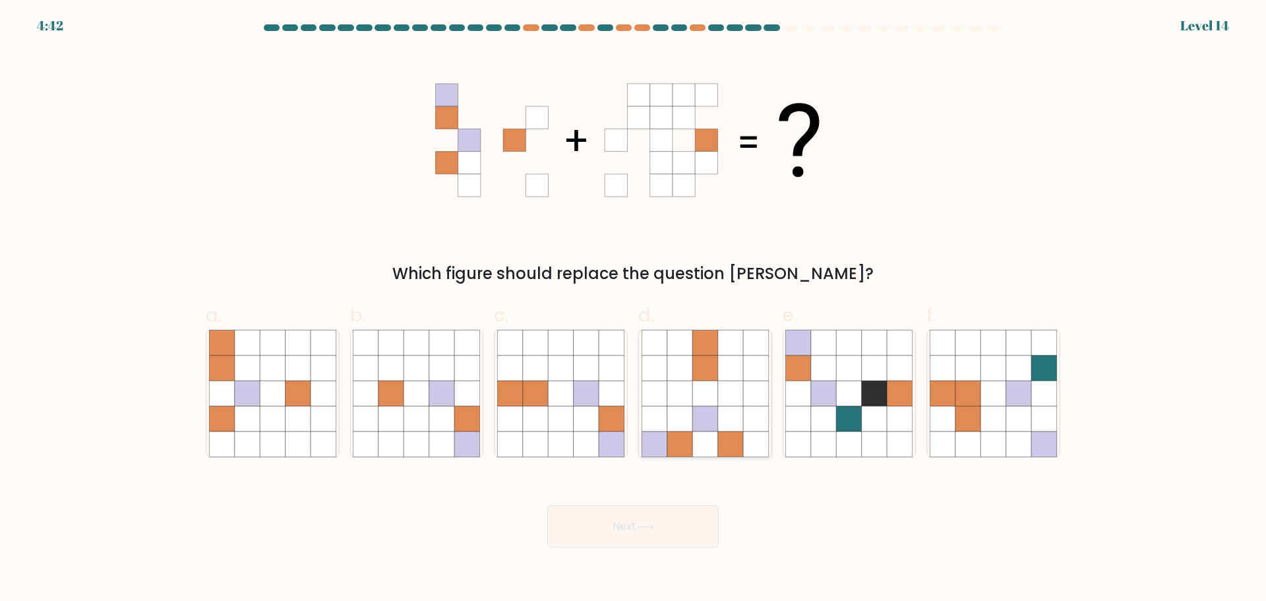
click at [734, 420] on icon at bounding box center [730, 418] width 25 height 25
click at [634, 309] on input "d." at bounding box center [633, 305] width 1 height 9
radio input "true"
click at [675, 521] on button "Next" at bounding box center [632, 526] width 171 height 42
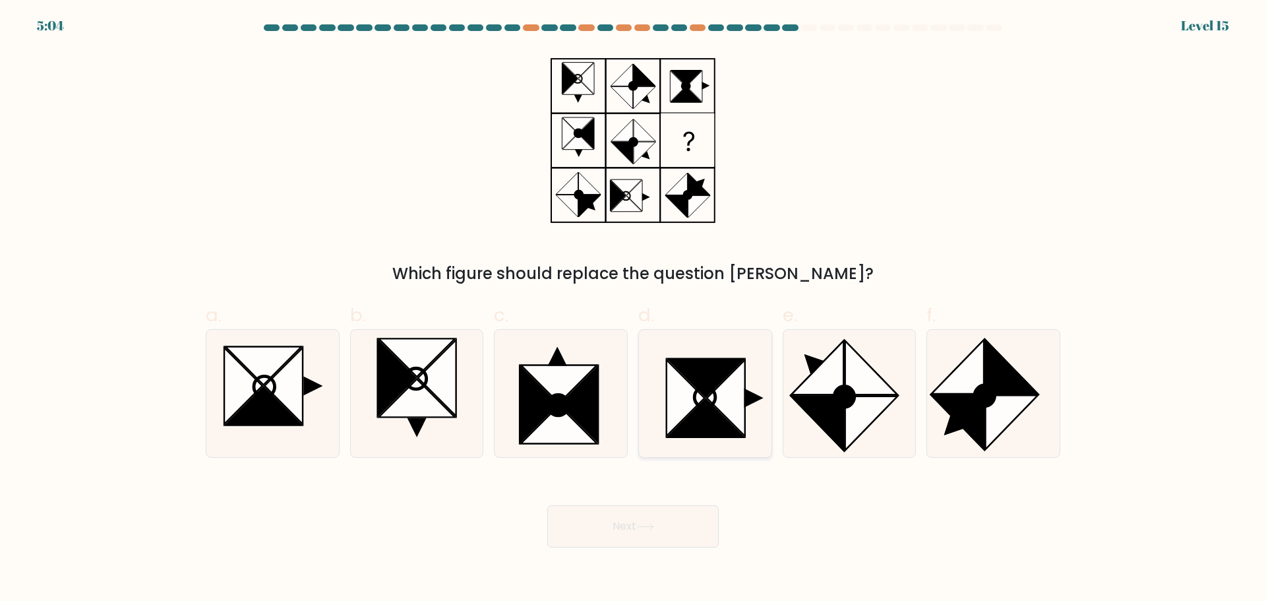
click at [722, 417] on icon at bounding box center [706, 418] width 77 height 38
click at [634, 309] on input "d." at bounding box center [633, 305] width 1 height 9
radio input "true"
click at [648, 535] on button "Next" at bounding box center [632, 526] width 171 height 42
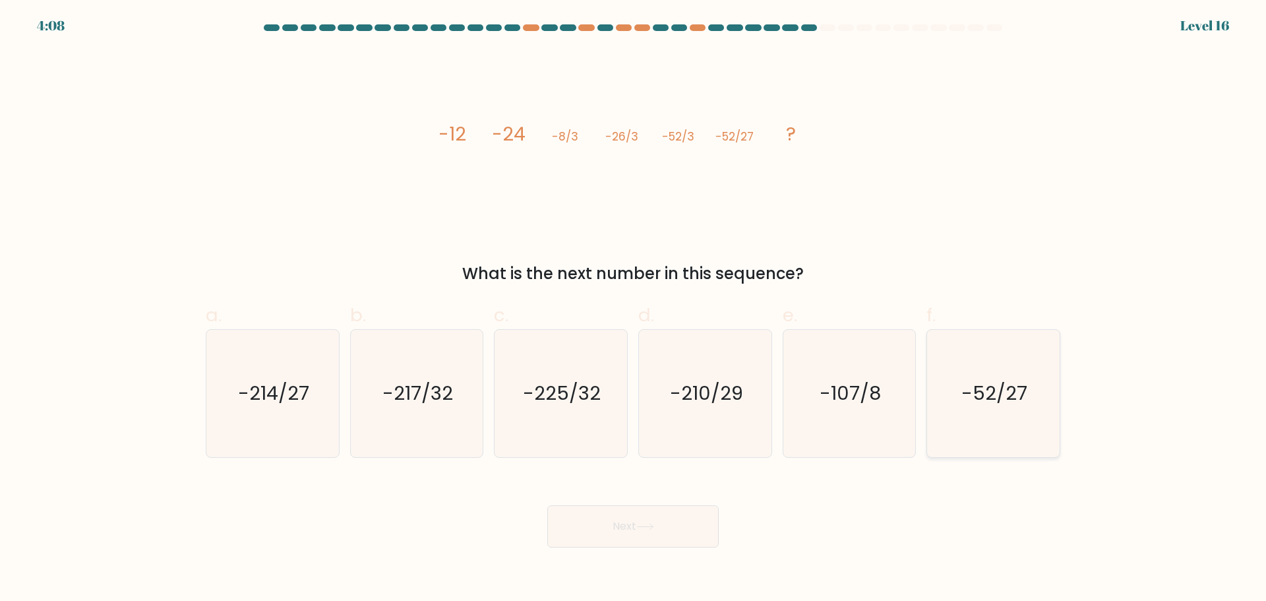
click at [989, 395] on text "-52/27" at bounding box center [995, 393] width 66 height 26
click at [634, 309] on input "f. -52/27" at bounding box center [633, 305] width 1 height 9
radio input "true"
click at [613, 523] on button "Next" at bounding box center [632, 526] width 171 height 42
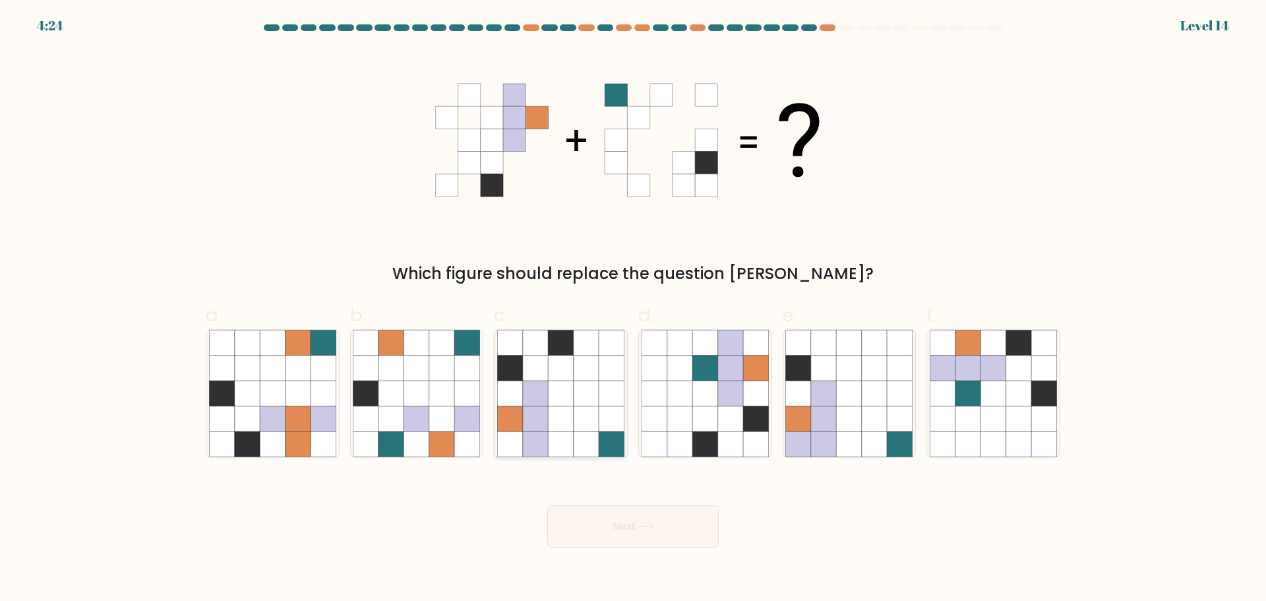
click at [584, 387] on icon at bounding box center [586, 393] width 25 height 25
click at [633, 309] on input "c." at bounding box center [633, 305] width 1 height 9
radio input "true"
click at [664, 510] on button "Next" at bounding box center [632, 526] width 171 height 42
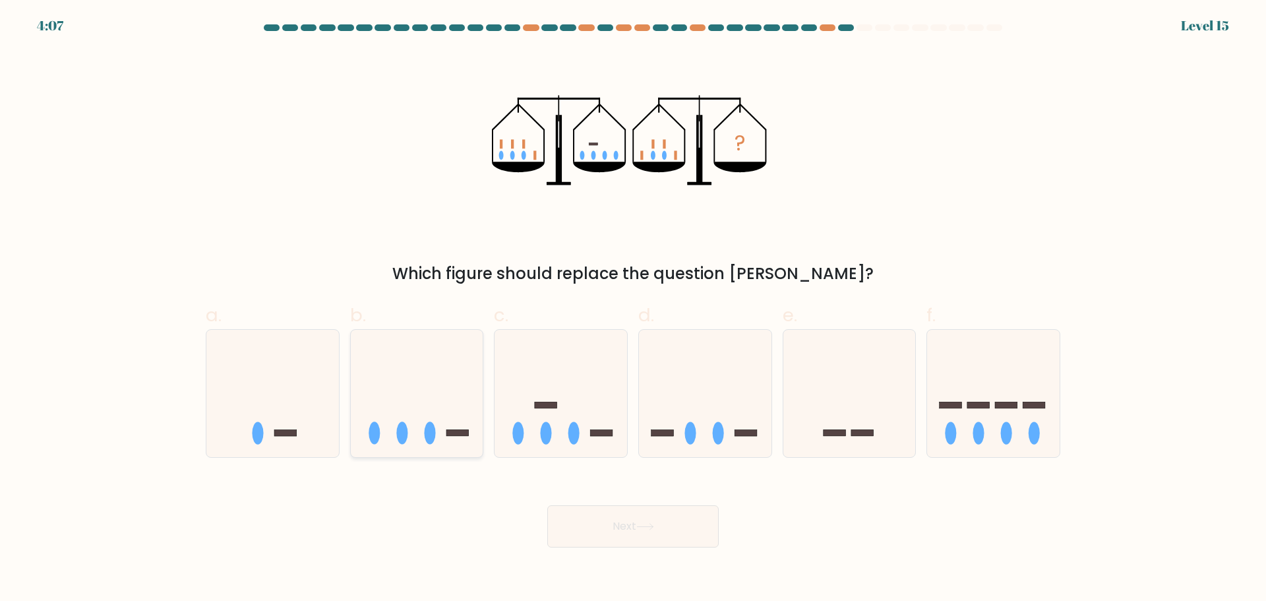
click at [447, 435] on rect at bounding box center [458, 433] width 22 height 7
click at [633, 309] on input "b." at bounding box center [633, 305] width 1 height 9
radio input "true"
click at [617, 531] on button "Next" at bounding box center [632, 526] width 171 height 42
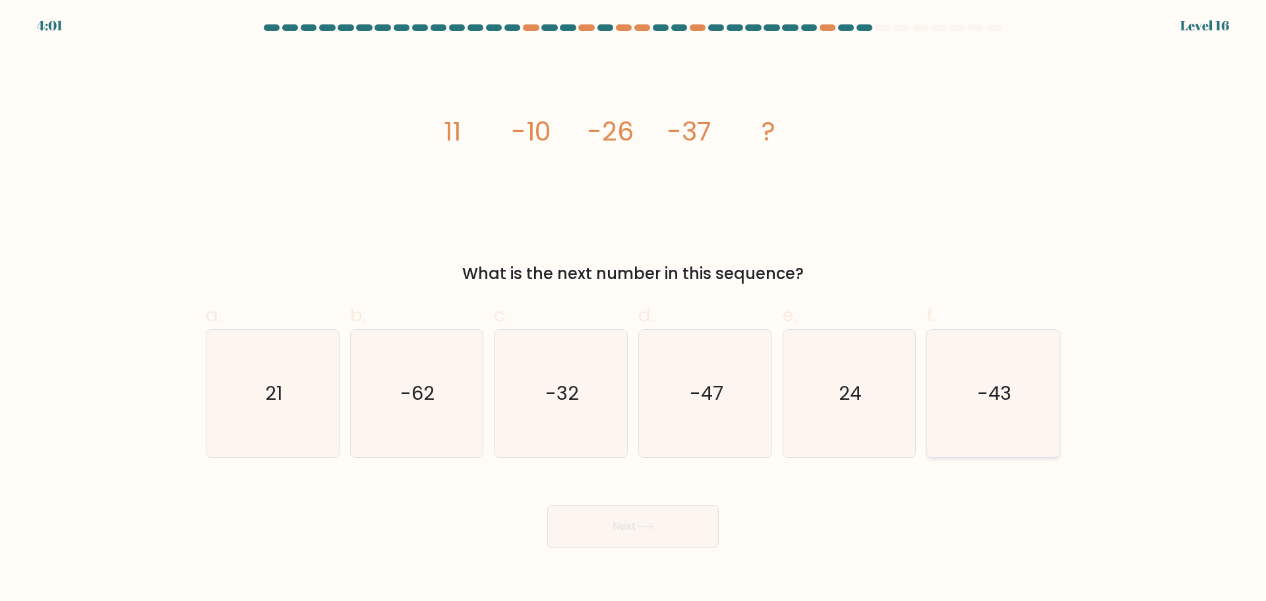
click at [1039, 425] on icon "-43" at bounding box center [993, 393] width 127 height 127
click at [634, 309] on input "f. -43" at bounding box center [633, 305] width 1 height 9
radio input "true"
click at [615, 526] on button "Next" at bounding box center [632, 526] width 171 height 42
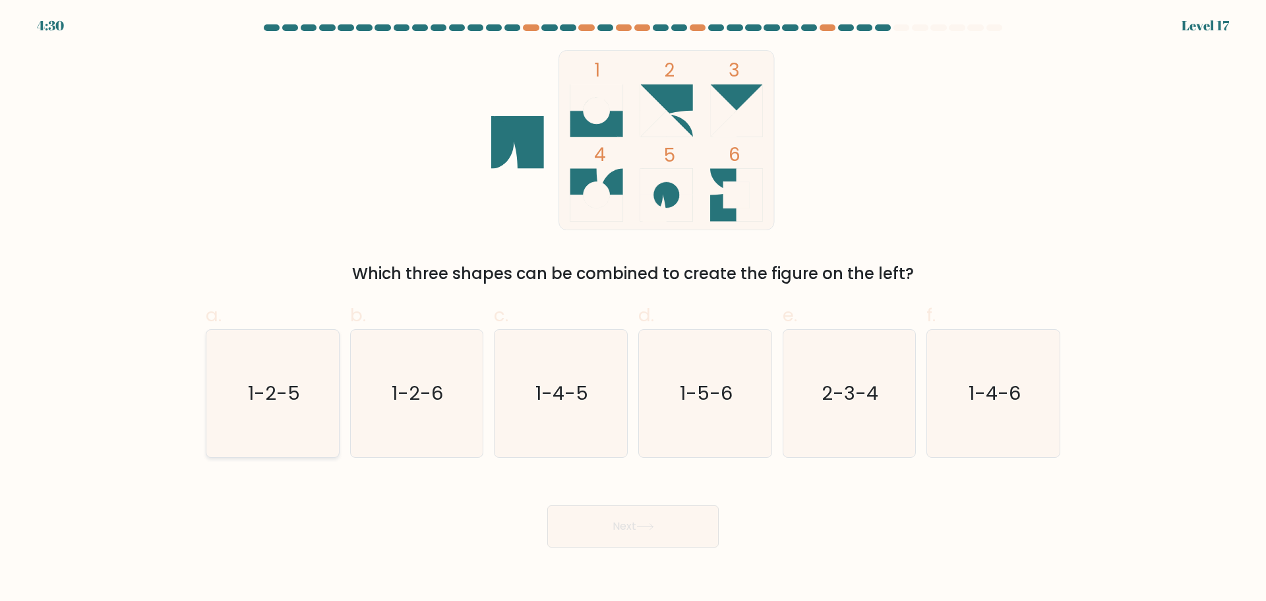
click at [274, 400] on text "1-2-5" at bounding box center [274, 393] width 52 height 26
click at [633, 309] on input "a. 1-2-5" at bounding box center [633, 305] width 1 height 9
radio input "true"
click at [689, 526] on button "Next" at bounding box center [632, 526] width 171 height 42
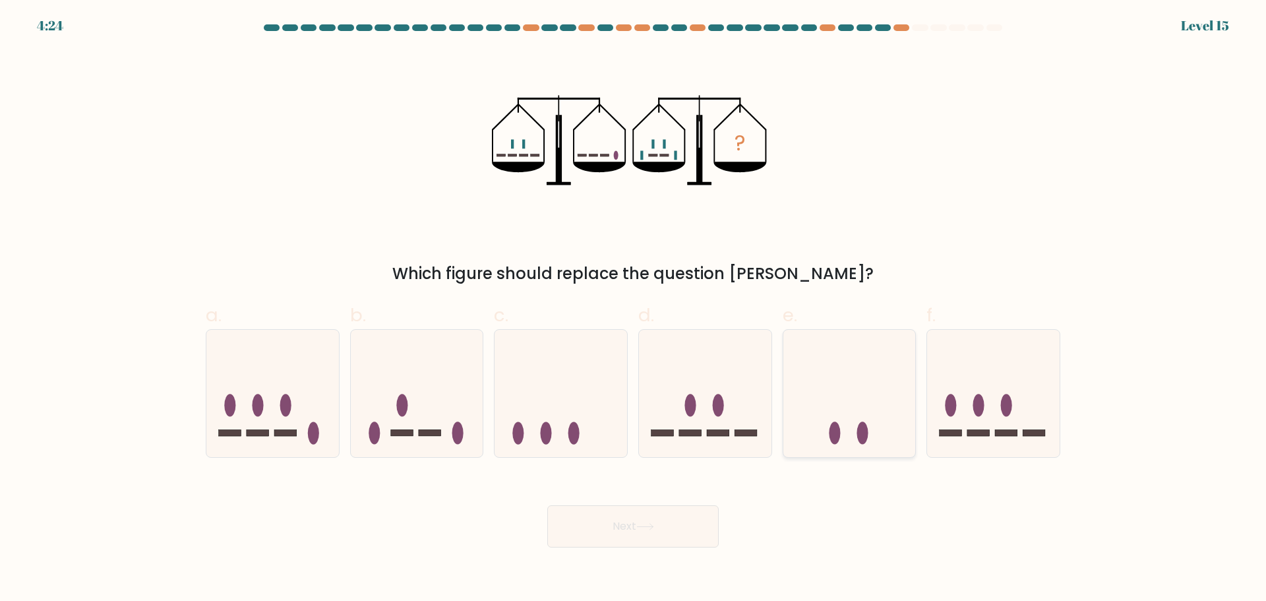
click at [870, 400] on icon at bounding box center [850, 392] width 133 height 109
click at [634, 309] on input "e." at bounding box center [633, 305] width 1 height 9
radio input "true"
click at [697, 516] on button "Next" at bounding box center [632, 526] width 171 height 42
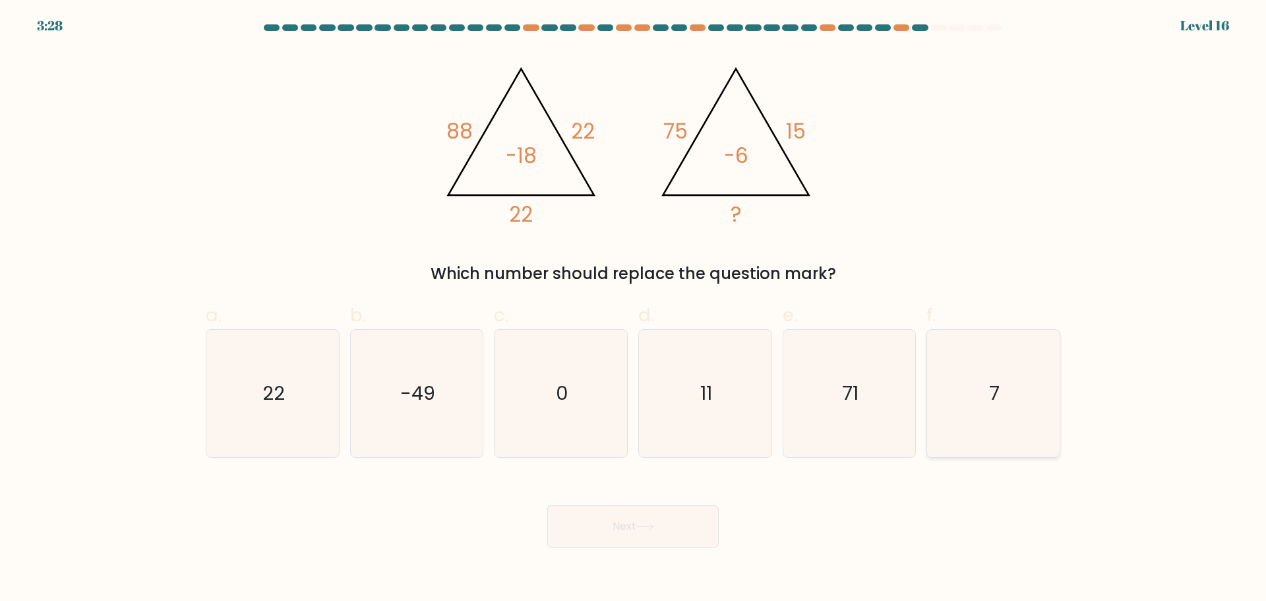
click at [1047, 350] on icon "7" at bounding box center [993, 393] width 127 height 127
click at [634, 309] on input "f. 7" at bounding box center [633, 305] width 1 height 9
radio input "true"
click at [610, 533] on button "Next" at bounding box center [632, 526] width 171 height 42
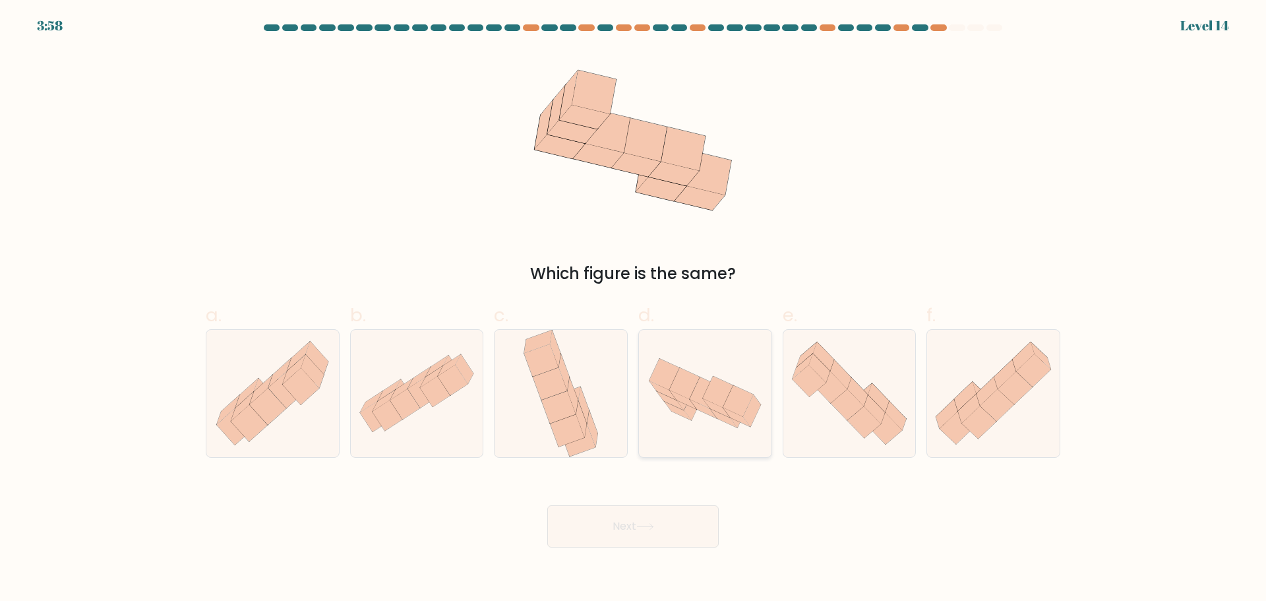
click at [715, 421] on icon at bounding box center [705, 393] width 133 height 86
click at [634, 309] on input "d." at bounding box center [633, 305] width 1 height 9
radio input "true"
click at [650, 542] on button "Next" at bounding box center [632, 526] width 171 height 42
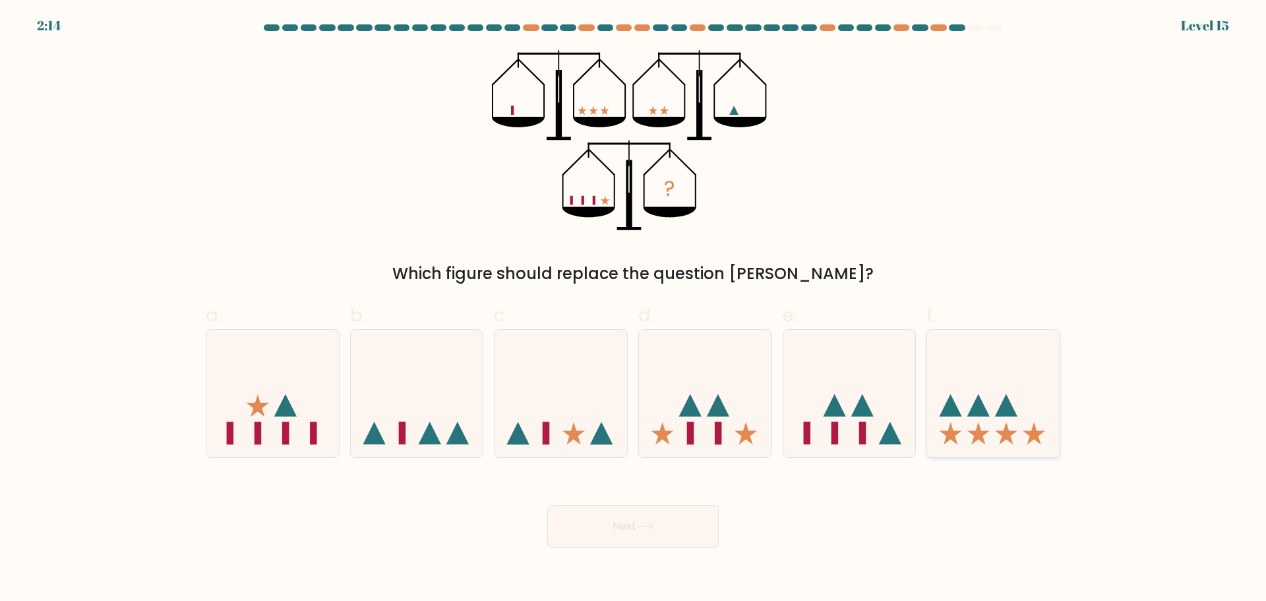
click at [981, 397] on icon at bounding box center [993, 392] width 133 height 109
click at [634, 309] on input "f." at bounding box center [633, 305] width 1 height 9
radio input "true"
click at [644, 521] on button "Next" at bounding box center [632, 526] width 171 height 42
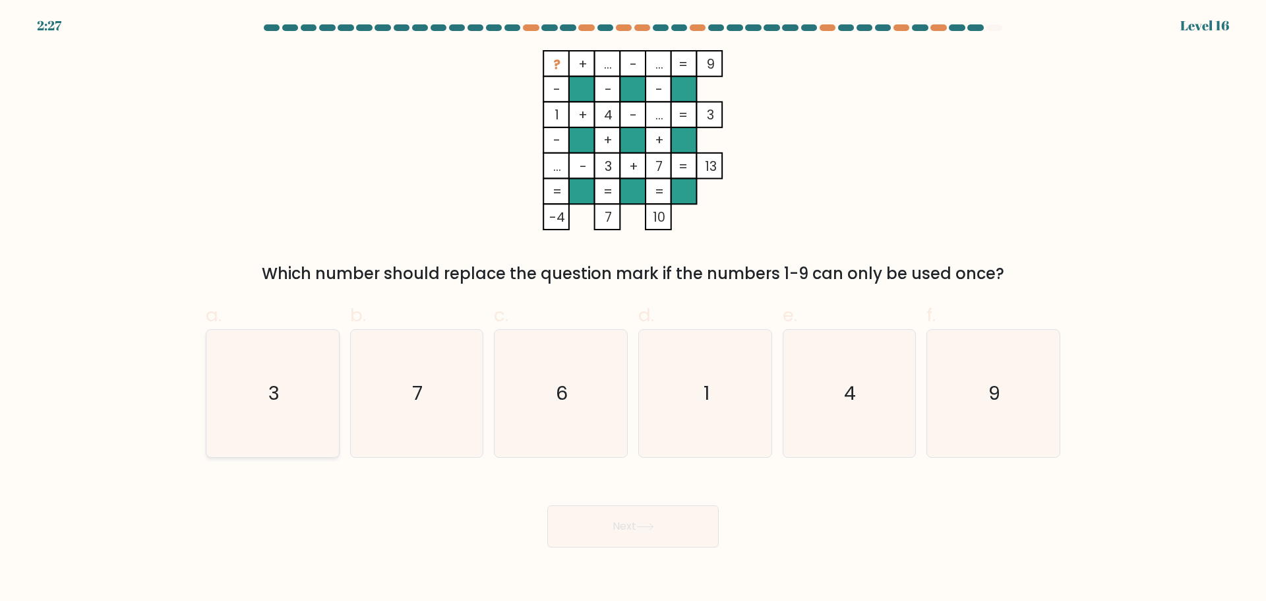
drag, startPoint x: 284, startPoint y: 402, endPoint x: 317, endPoint y: 408, distance: 34.2
click at [283, 402] on icon "3" at bounding box center [272, 393] width 127 height 127
click at [633, 309] on input "a. 3" at bounding box center [633, 305] width 1 height 9
radio input "true"
click at [661, 519] on button "Next" at bounding box center [632, 526] width 171 height 42
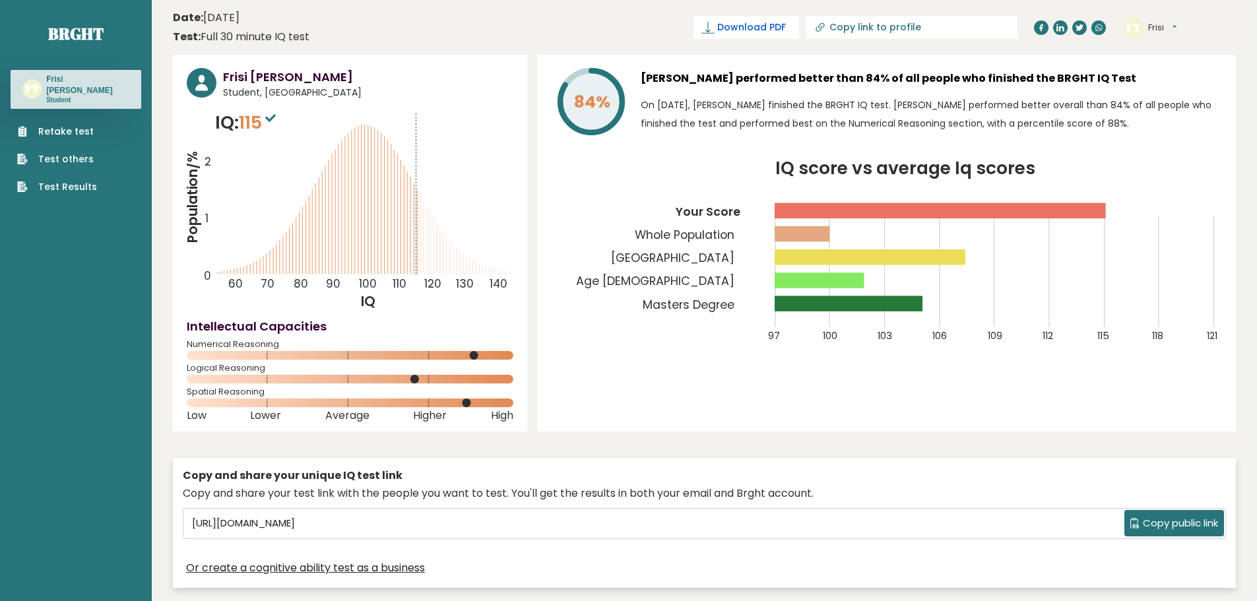
click at [786, 23] on span "Download PDF" at bounding box center [751, 27] width 69 height 14
click at [1019, 445] on div "Frisi Troy Student, Netherlands IQ: 115 Population/% IQ 0 1 2 60 70 80 90 100 1…" at bounding box center [704, 325] width 1063 height 540
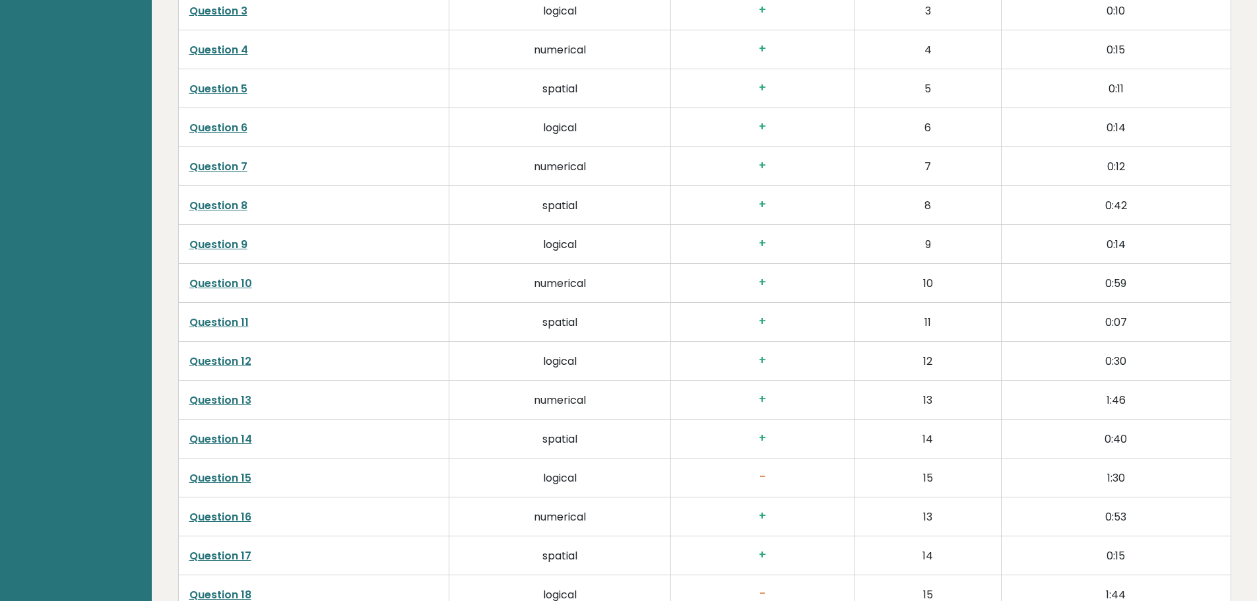
scroll to position [2432, 0]
click at [210, 355] on link "Question 15" at bounding box center [220, 362] width 62 height 15
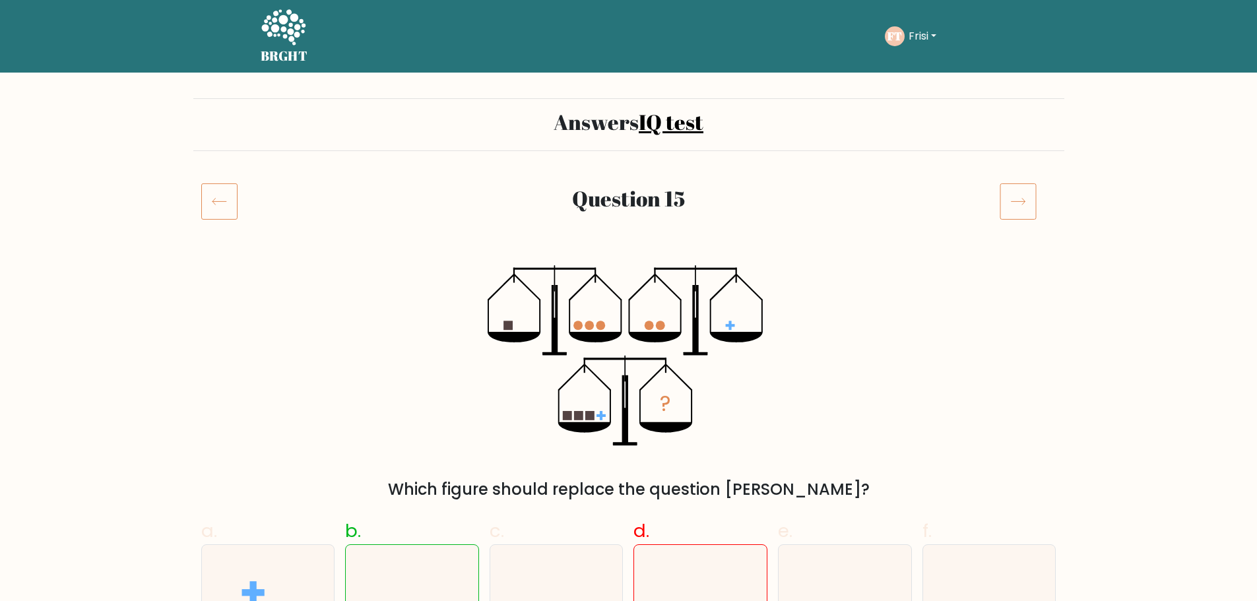
click at [221, 210] on icon at bounding box center [219, 201] width 36 height 37
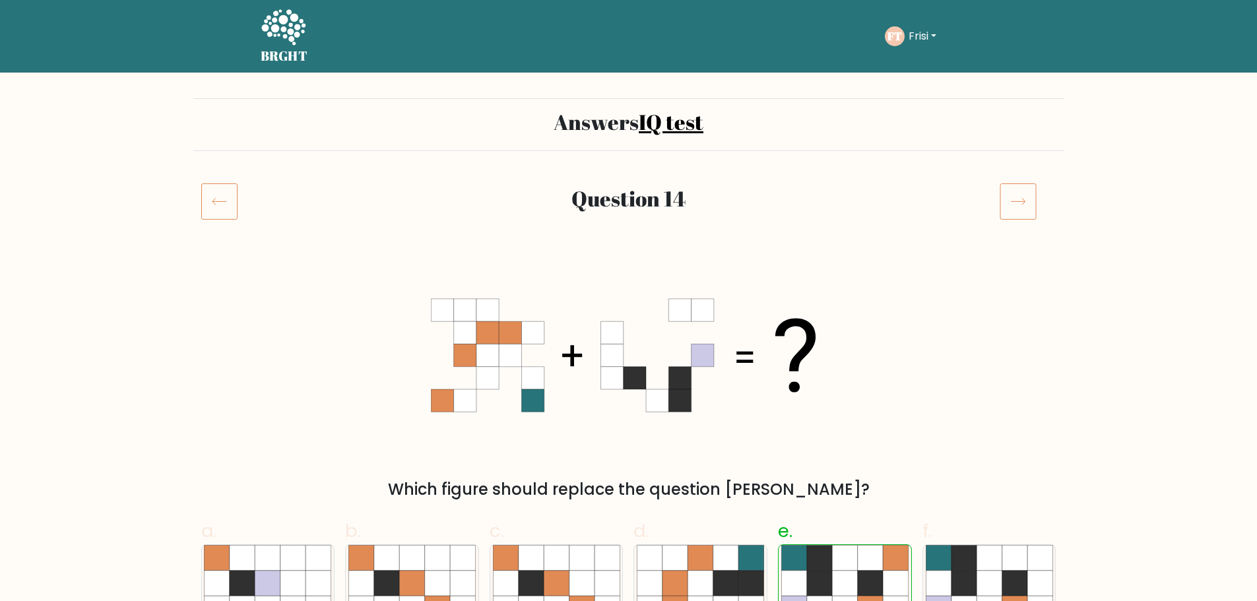
click at [913, 32] on button "Frisi" at bounding box center [922, 36] width 36 height 17
click at [927, 59] on link "Dashboard" at bounding box center [937, 63] width 104 height 21
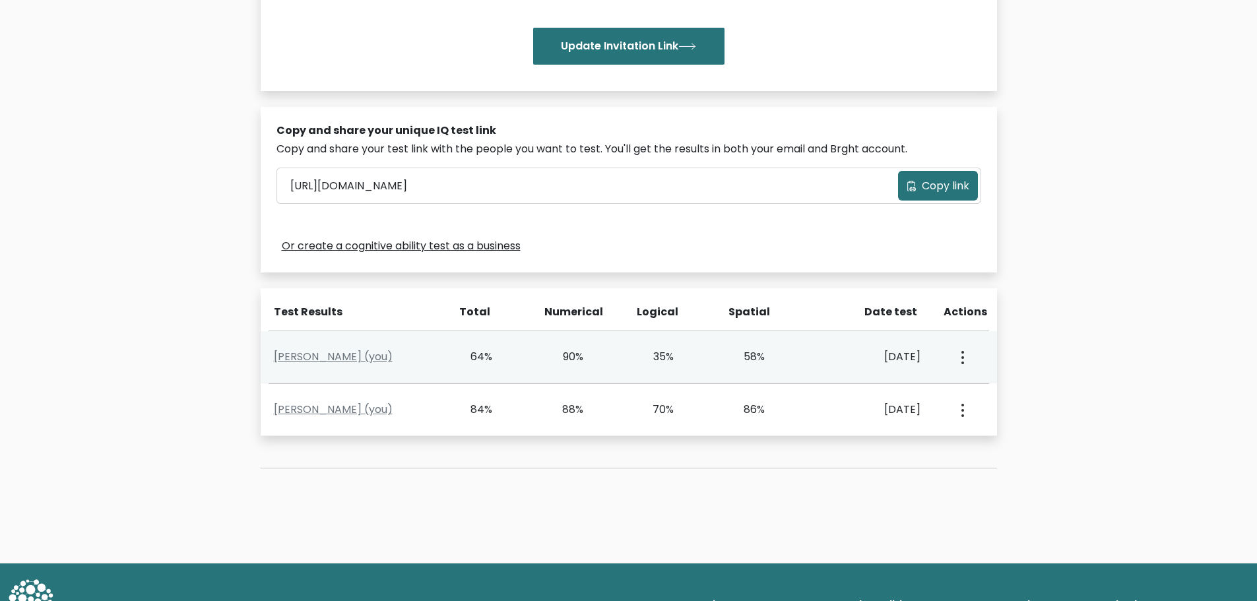
scroll to position [287, 0]
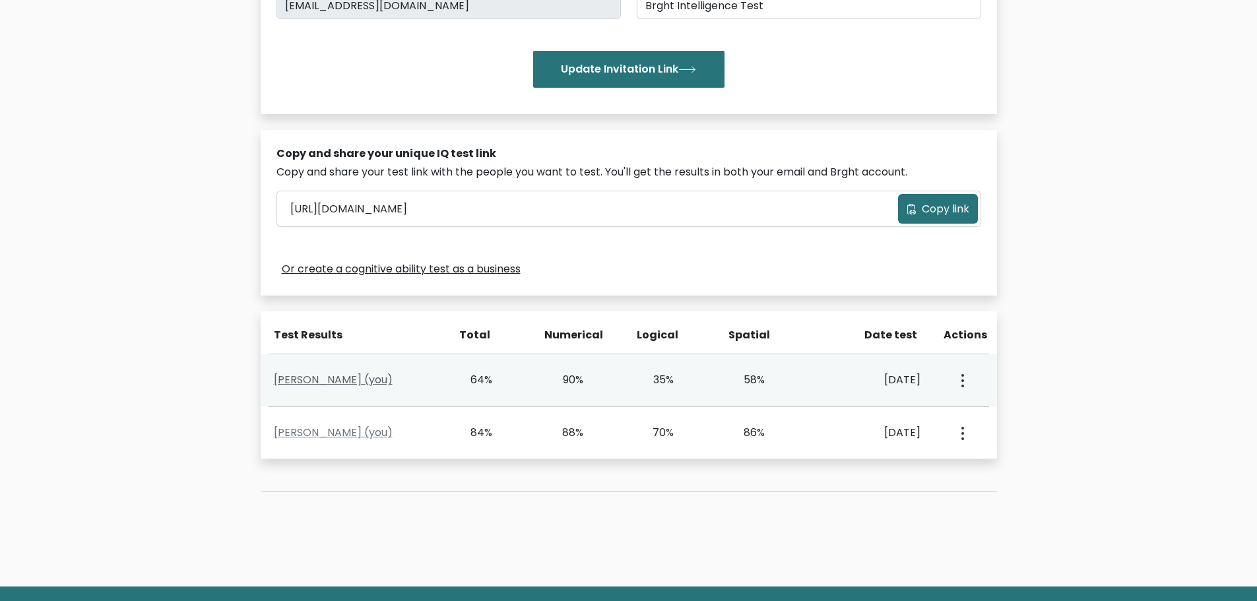
click at [313, 377] on link "[PERSON_NAME] (you)" at bounding box center [333, 379] width 119 height 15
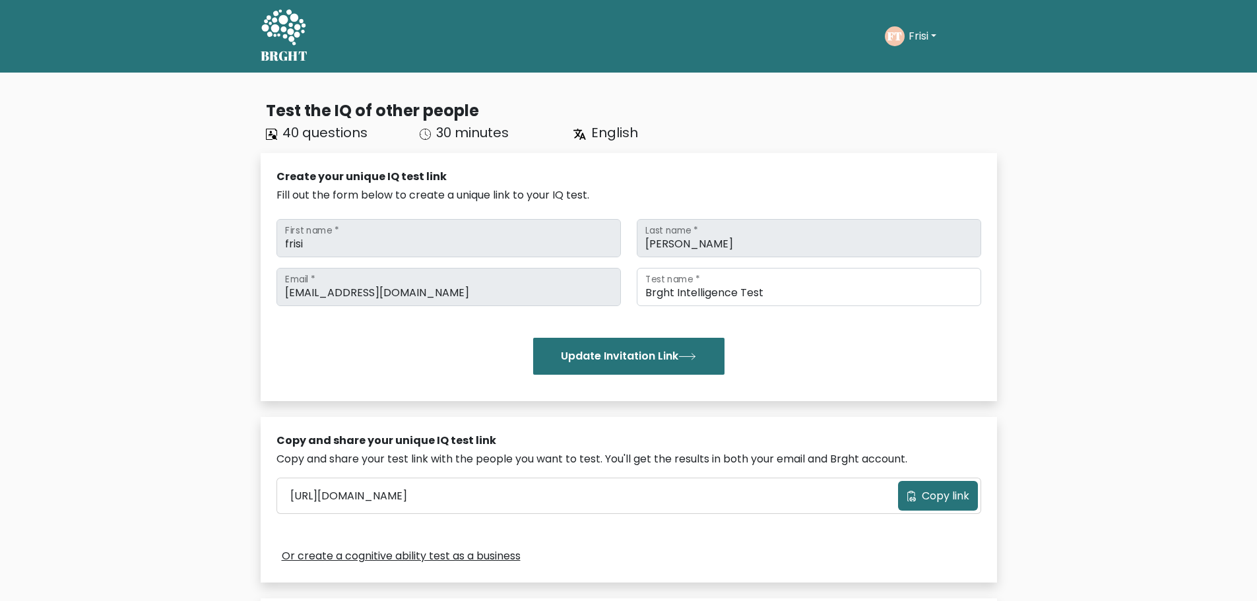
scroll to position [287, 0]
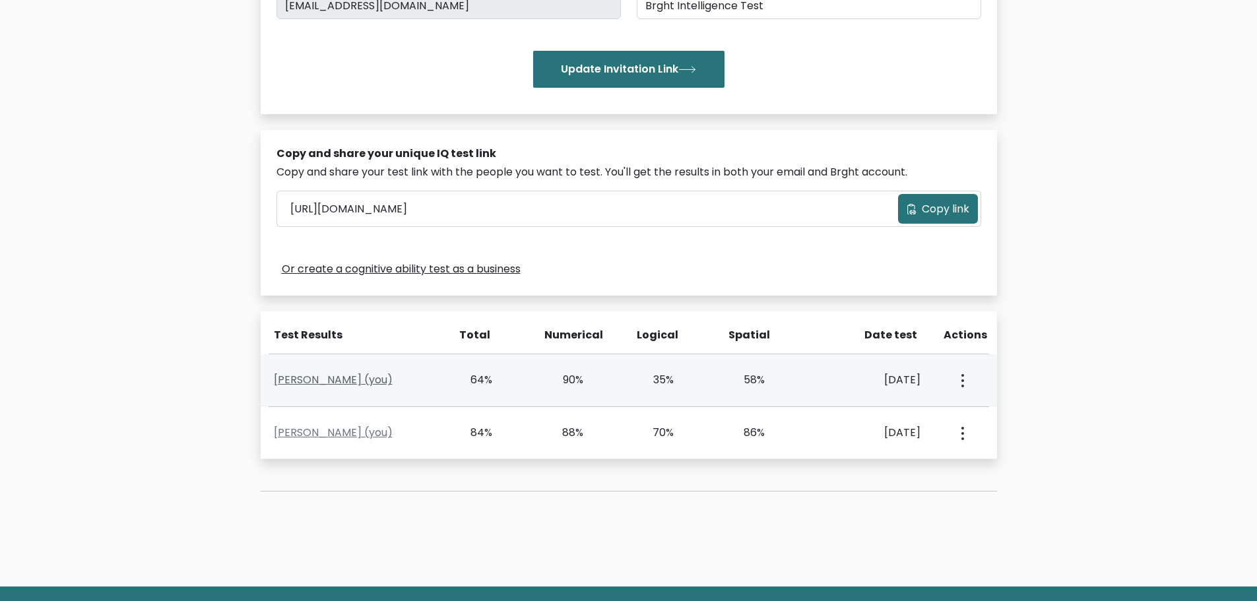
click at [326, 382] on link "Frisi Troy (you)" at bounding box center [333, 379] width 119 height 15
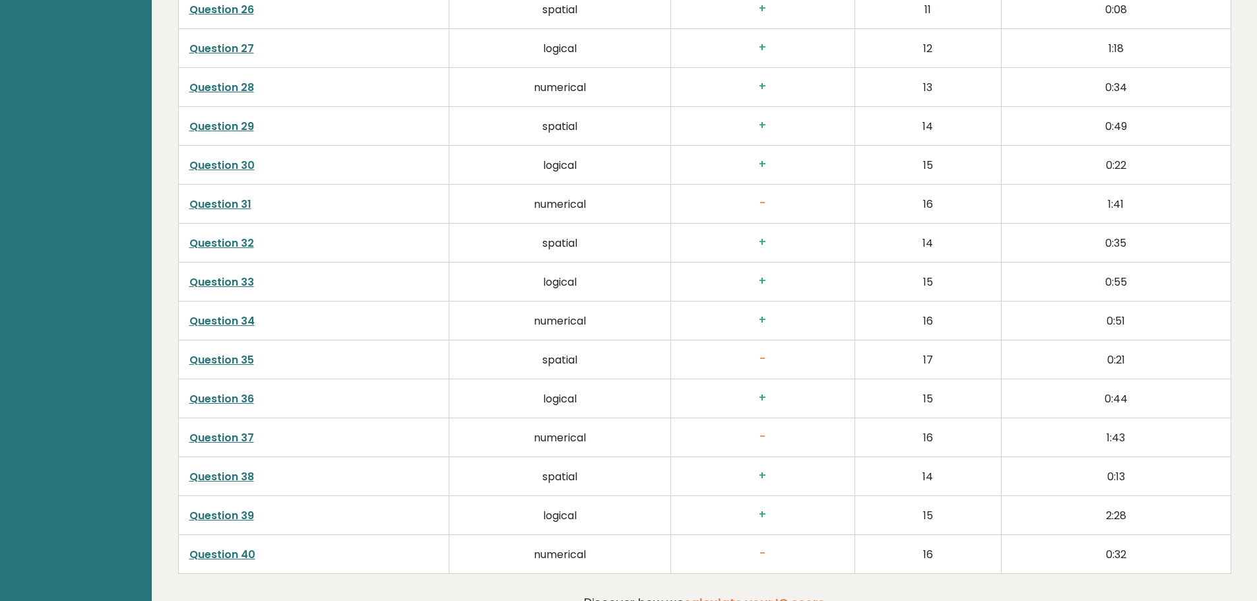
scroll to position [3232, 0]
